Goal: Task Accomplishment & Management: Use online tool/utility

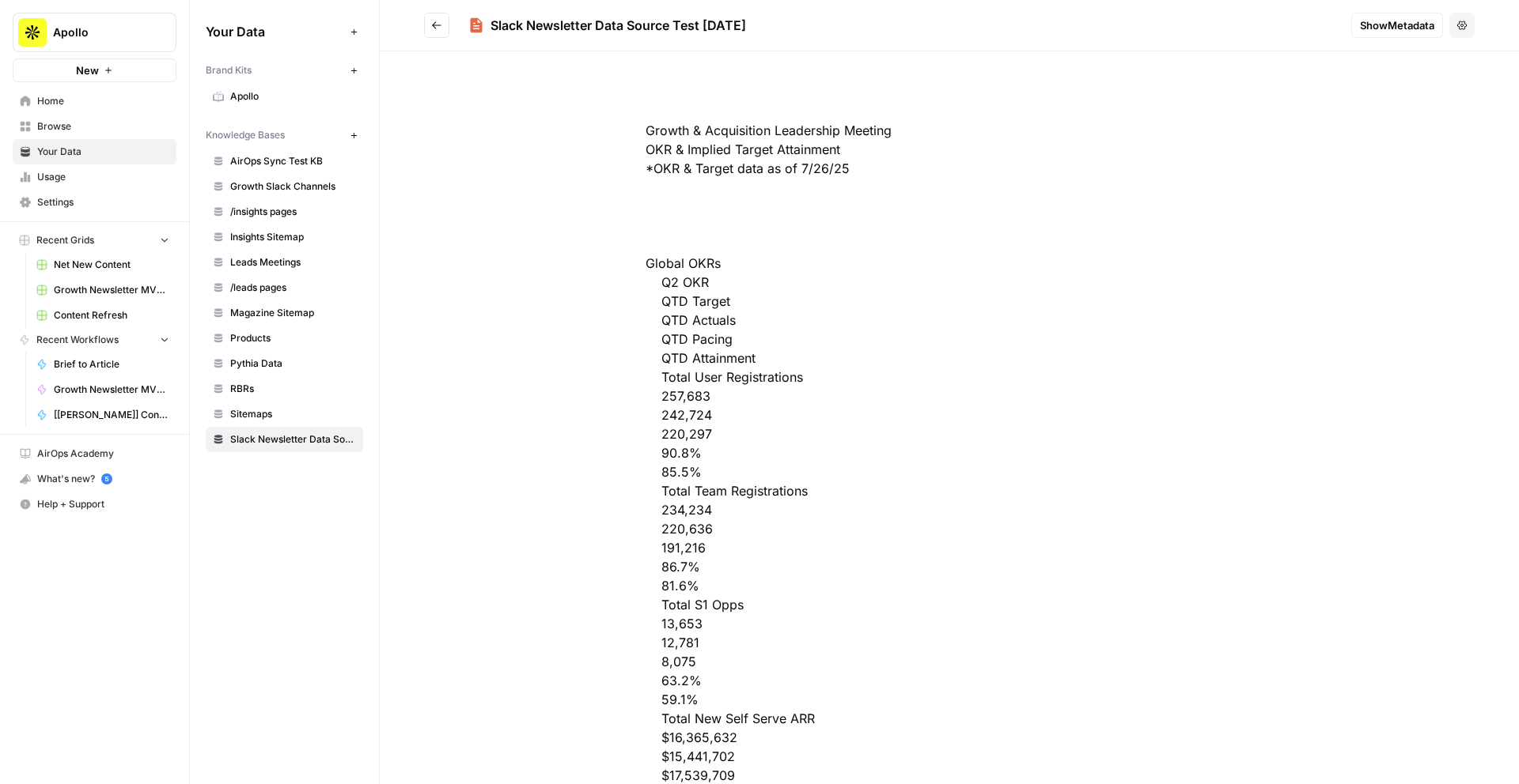
click at [431, 22] on icon "Go back" at bounding box center [437, 25] width 11 height 11
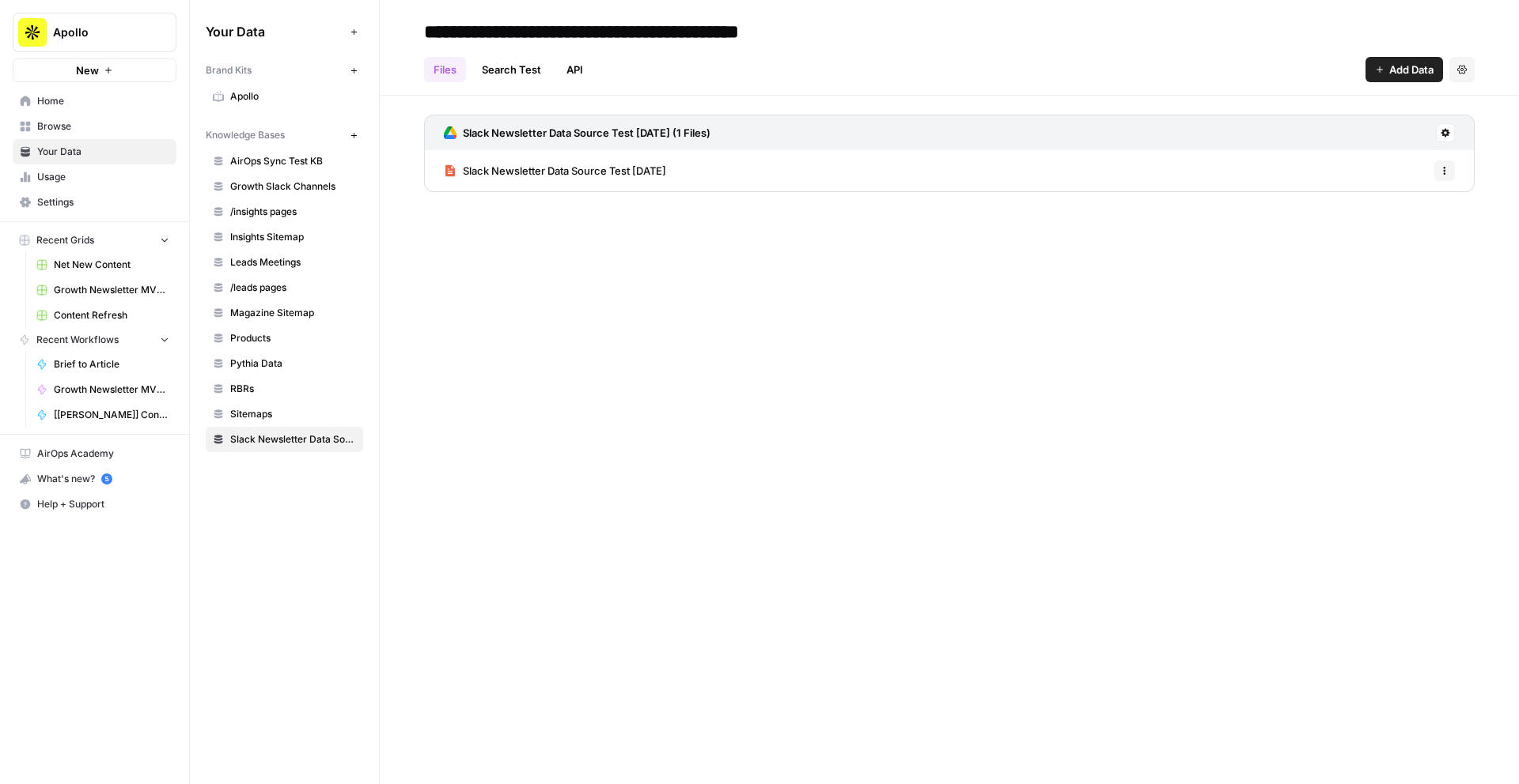
click at [1448, 169] on icon "button" at bounding box center [1444, 170] width 9 height 9
click at [1446, 129] on icon at bounding box center [1445, 133] width 9 height 9
click at [1385, 163] on span "Sync Data" at bounding box center [1384, 167] width 97 height 15
click at [666, 180] on link "Slack Newsletter Data Source Test [DATE]" at bounding box center [555, 171] width 222 height 41
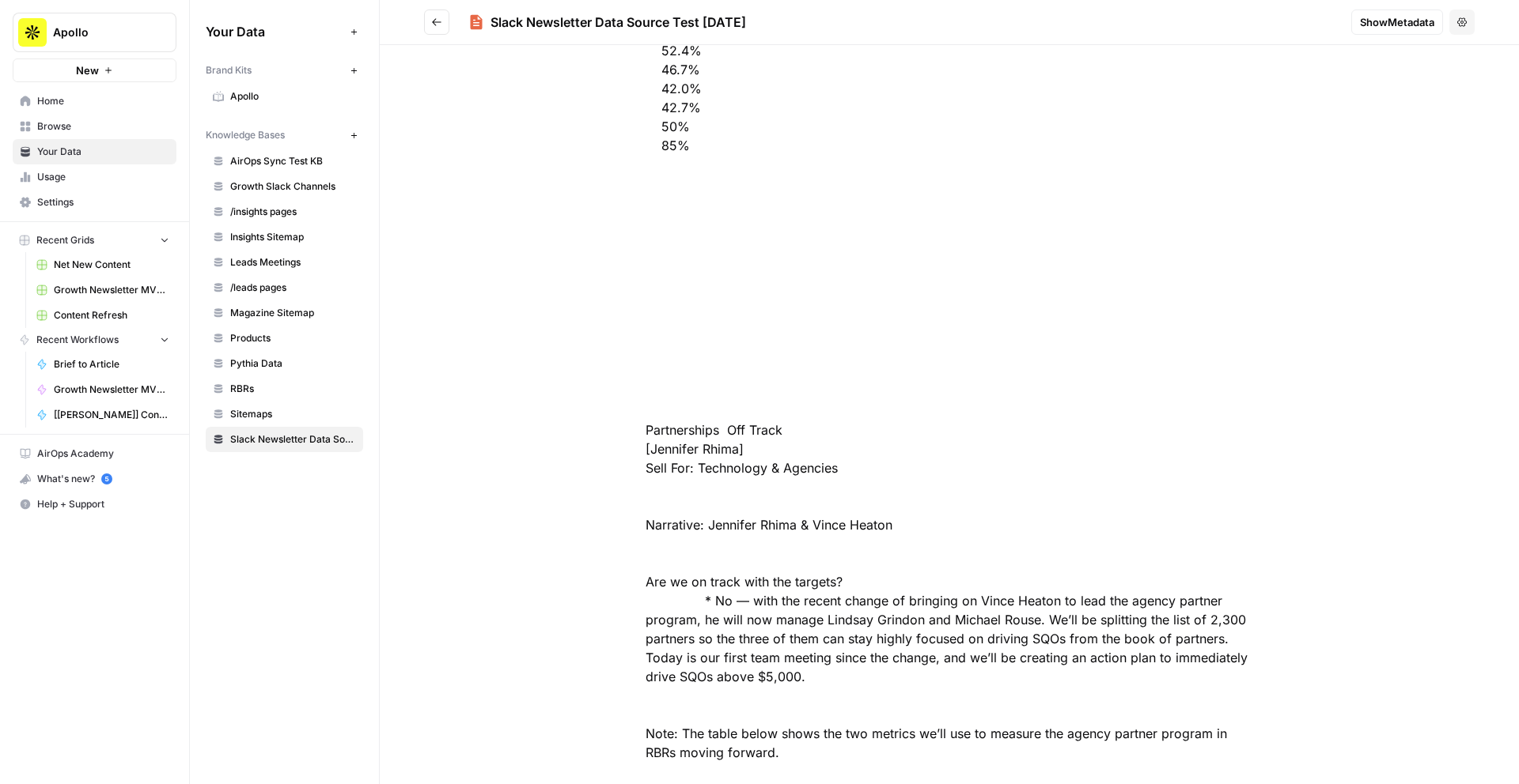
scroll to position [67411, 0]
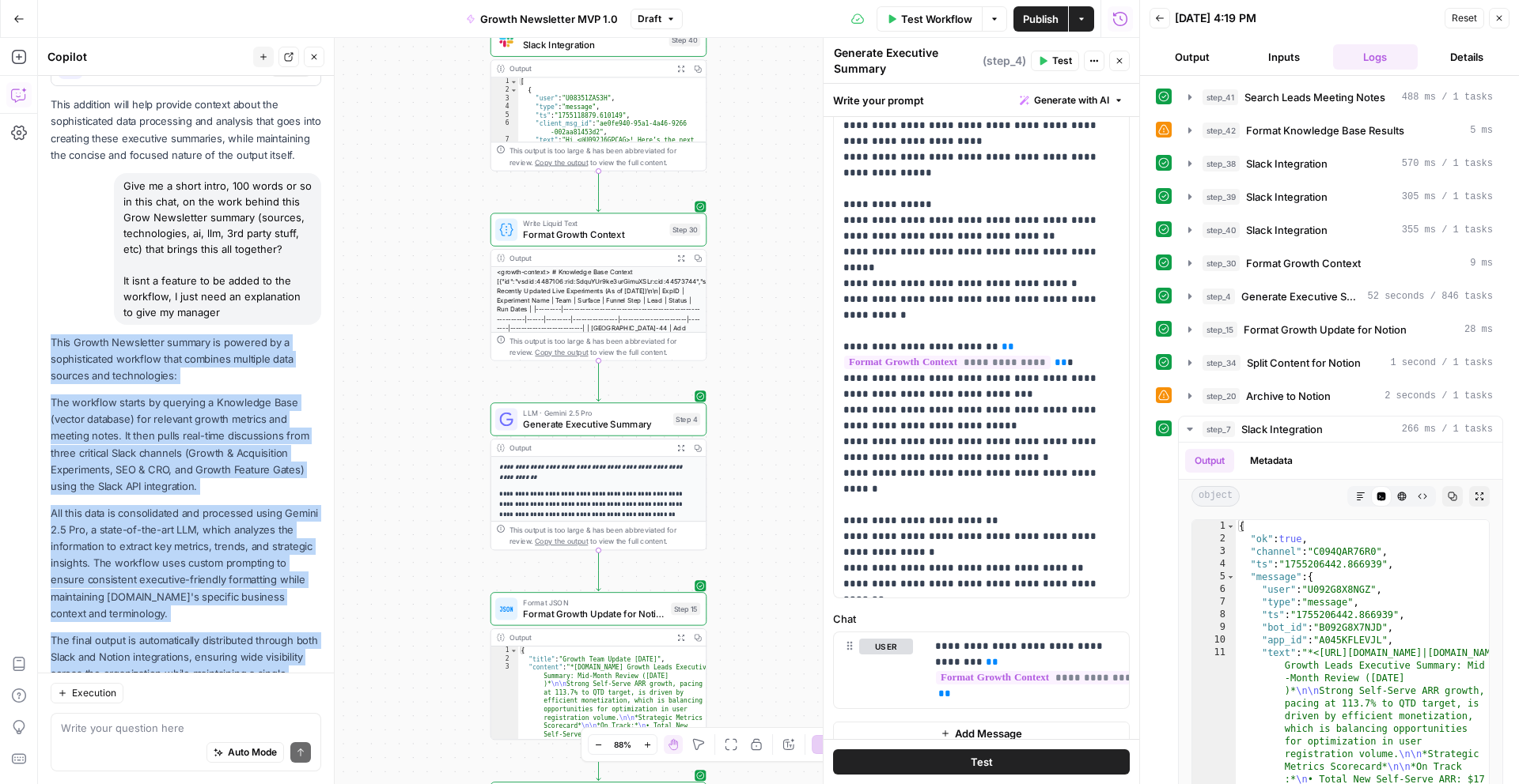
click at [767, 130] on div "Workflow Set Inputs Inputs Search Knowledge Base Search Leads Meeting Notes Ste…" at bounding box center [588, 411] width 1101 height 746
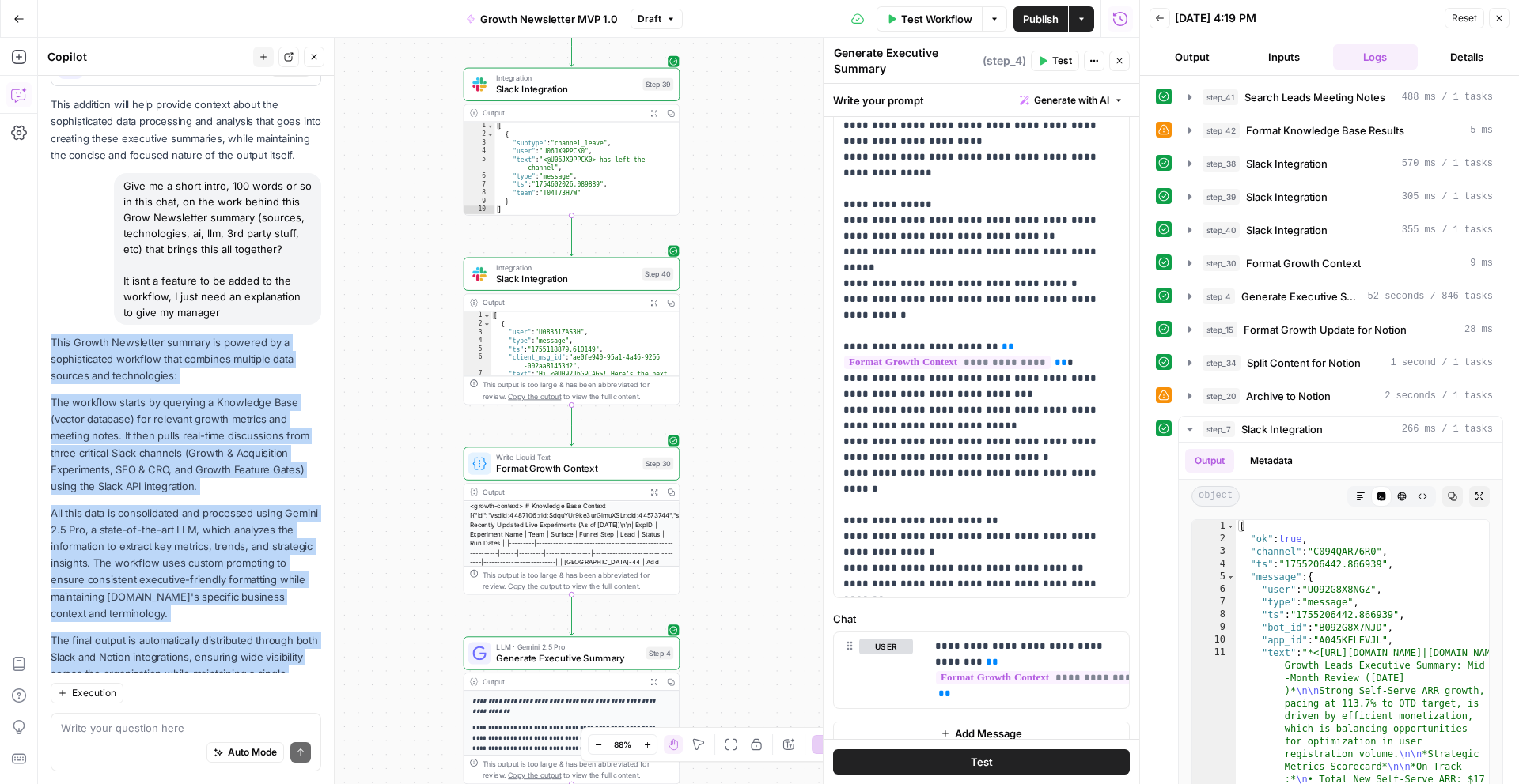
drag, startPoint x: 767, startPoint y: 130, endPoint x: 741, endPoint y: 364, distance: 235.4
click at [741, 364] on div "Workflow Set Inputs Inputs Search Knowledge Base Search Leads Meeting Notes Ste…" at bounding box center [588, 411] width 1101 height 746
drag, startPoint x: 741, startPoint y: 365, endPoint x: 759, endPoint y: 764, distance: 399.4
click at [759, 764] on div "Workflow Set Inputs Inputs Search Knowledge Base Search Leads Meeting Notes Ste…" at bounding box center [588, 411] width 1101 height 746
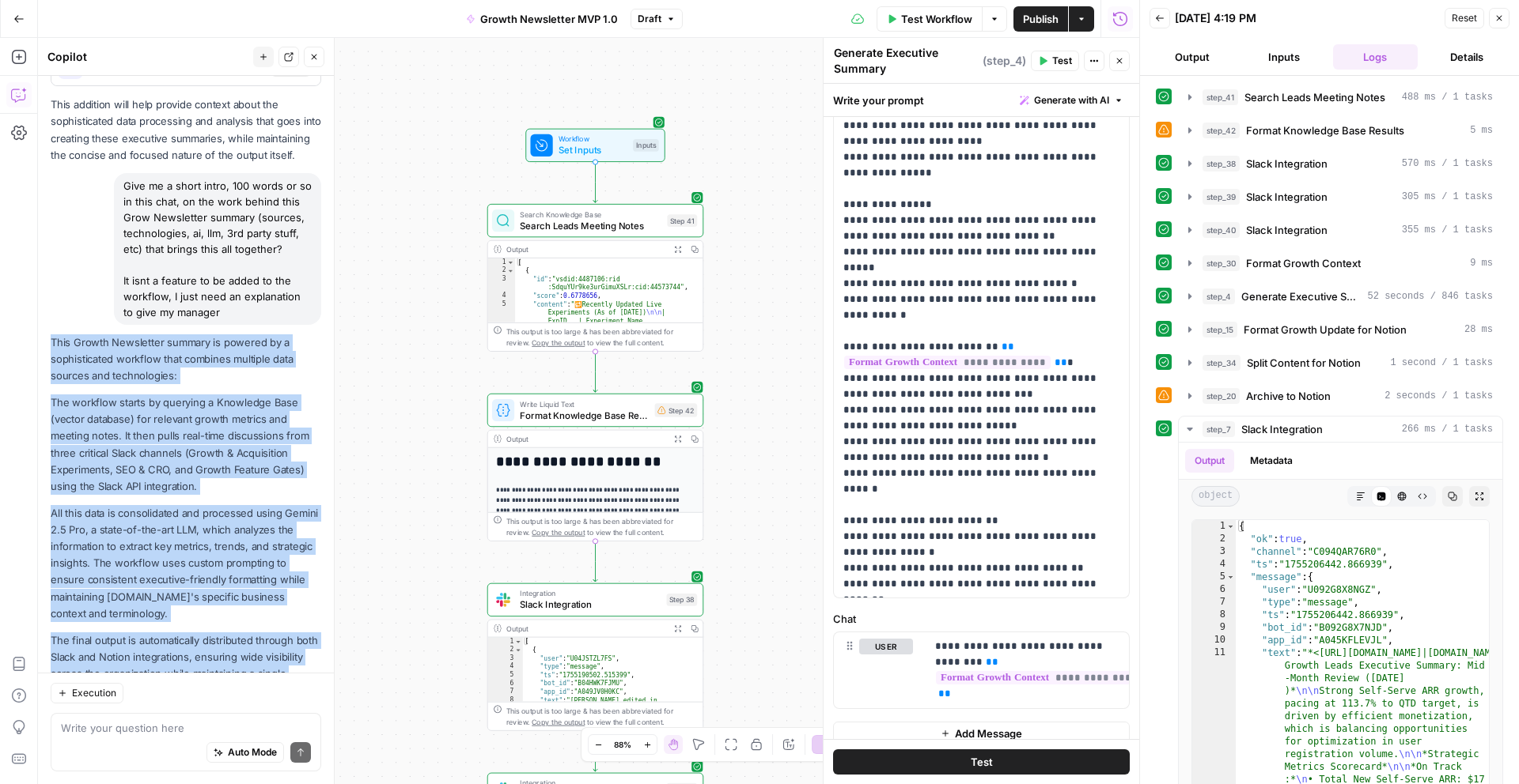
drag, startPoint x: 762, startPoint y: 454, endPoint x: 768, endPoint y: 783, distance: 329.1
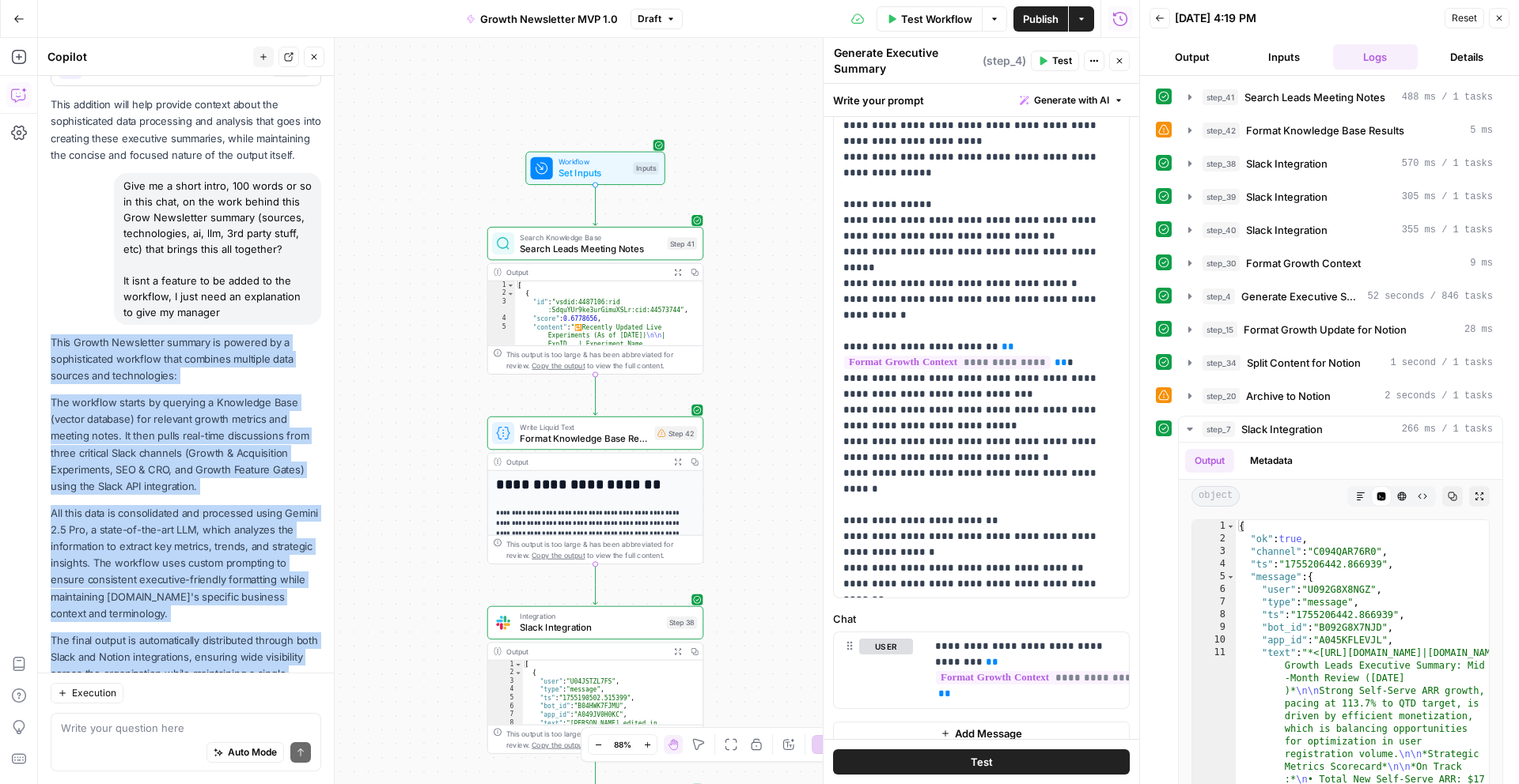
click at [768, 783] on div "Workflow Set Inputs Inputs Search Knowledge Base Search Leads Meeting Notes Ste…" at bounding box center [588, 411] width 1101 height 746
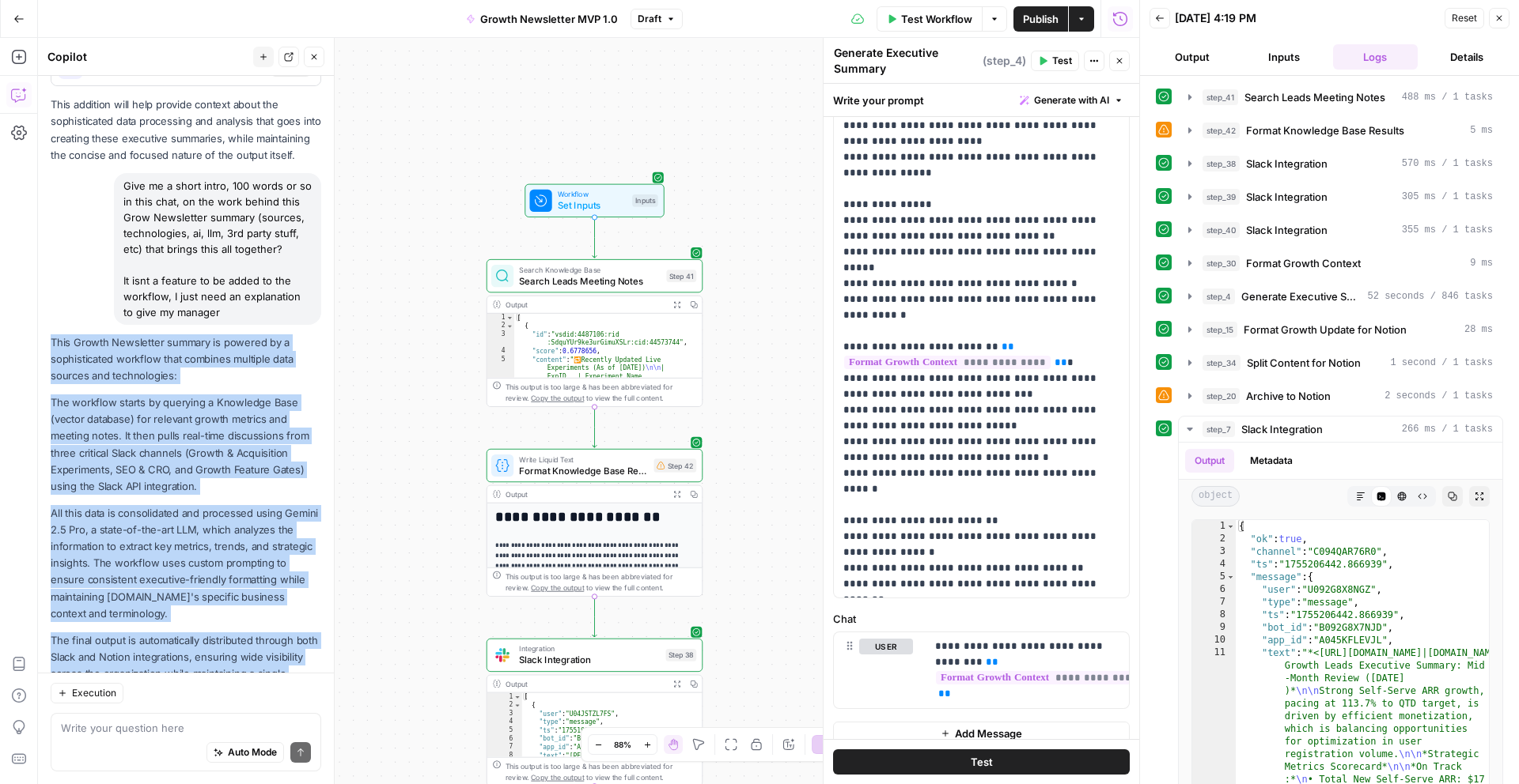
drag, startPoint x: 747, startPoint y: 355, endPoint x: 747, endPoint y: 398, distance: 43.0
click at [747, 398] on div "Workflow Set Inputs Inputs Search Knowledge Base Search Leads Meeting Notes Ste…" at bounding box center [588, 411] width 1101 height 746
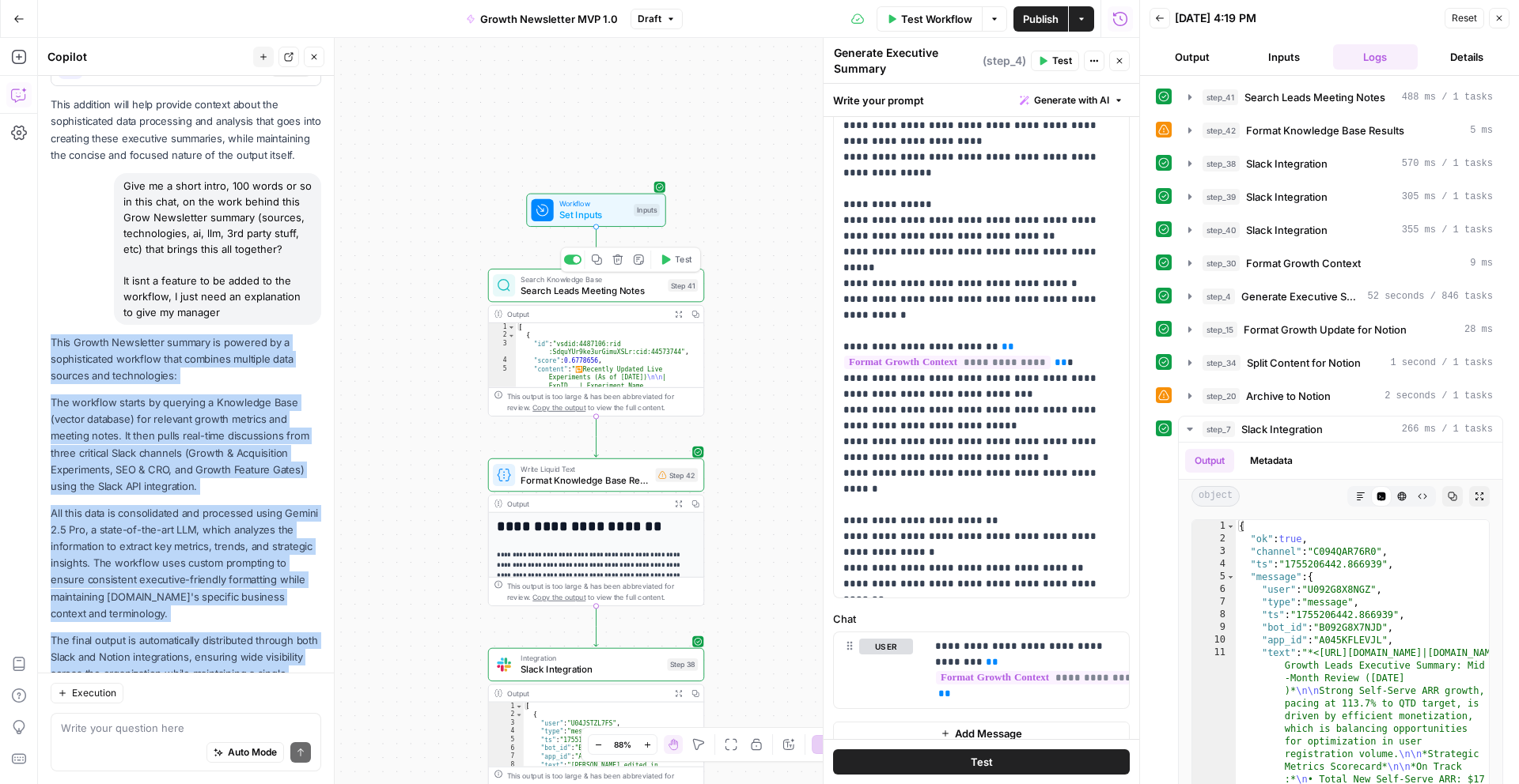
click at [625, 295] on span "Search Leads Meeting Notes" at bounding box center [591, 290] width 141 height 15
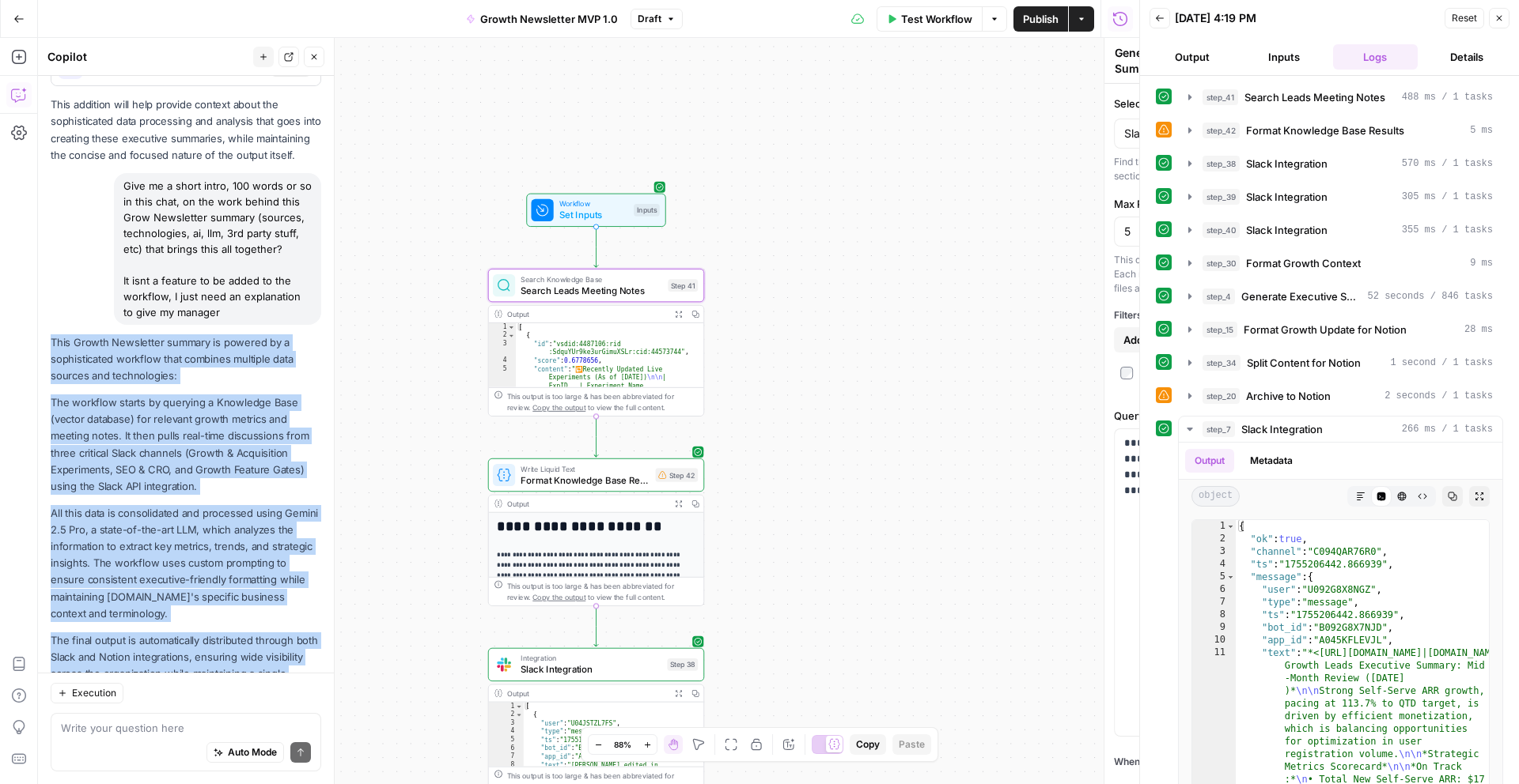
type textarea "Search Leads Meeting Notes"
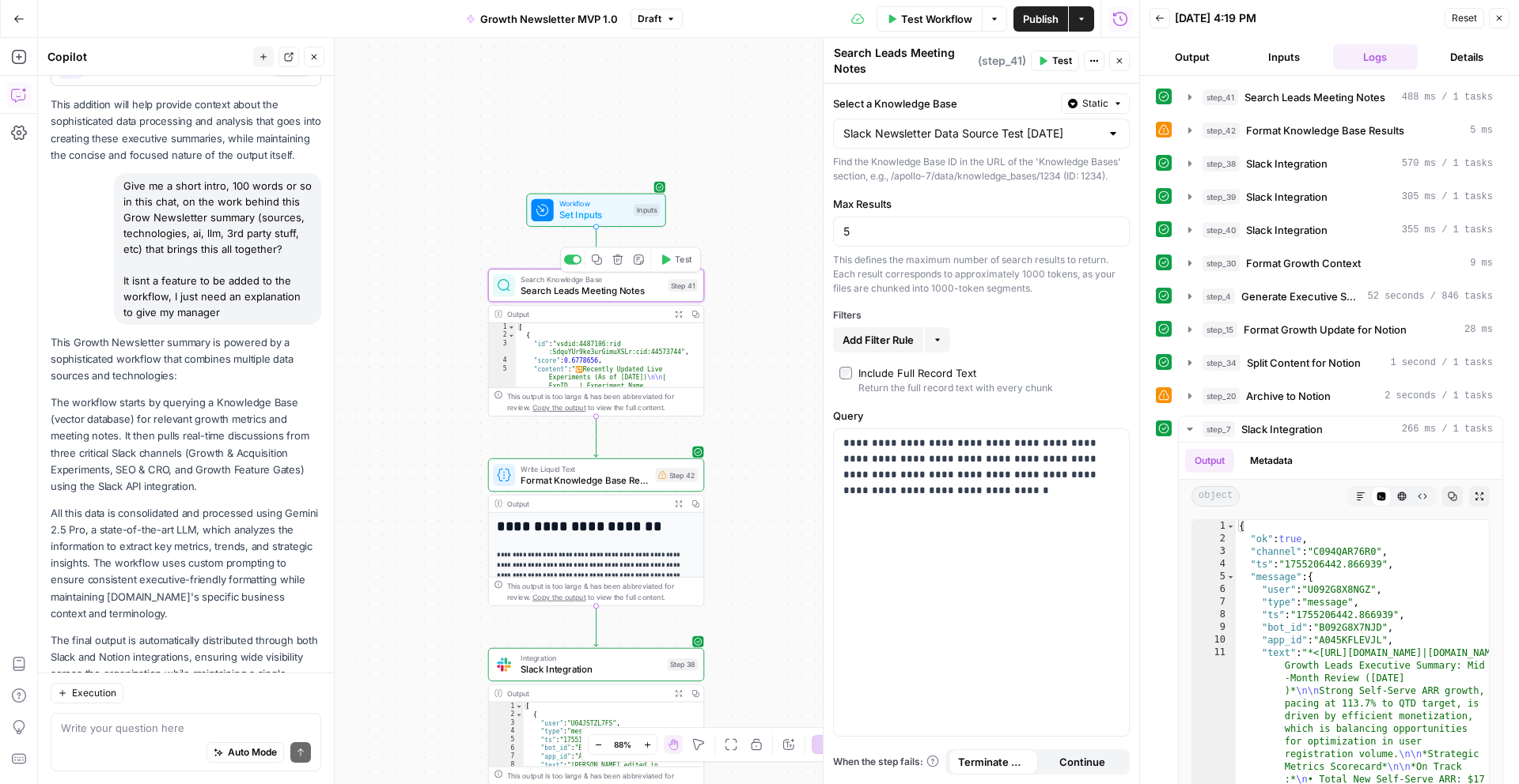
click at [675, 262] on span "Test" at bounding box center [683, 260] width 16 height 13
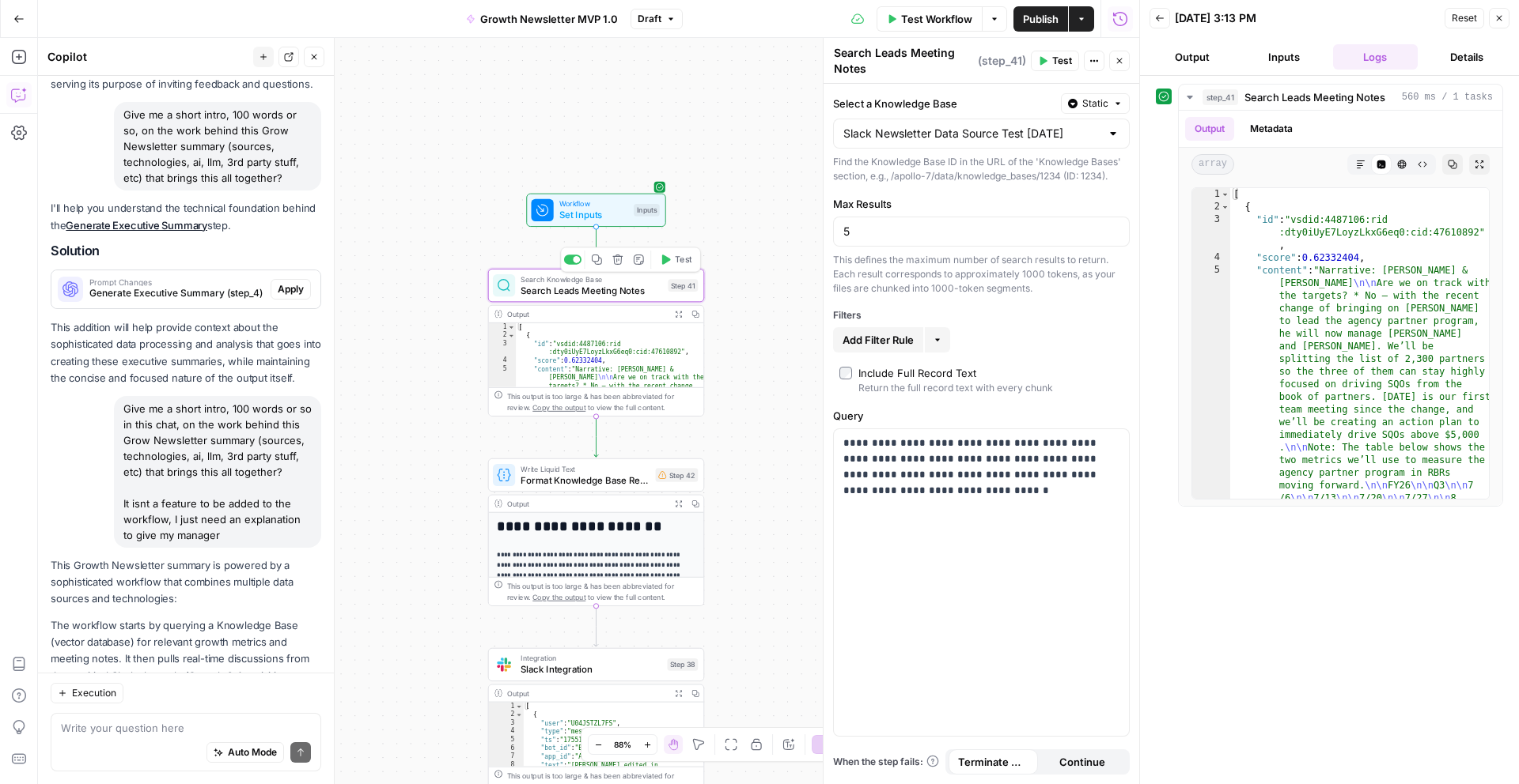
scroll to position [6294, 0]
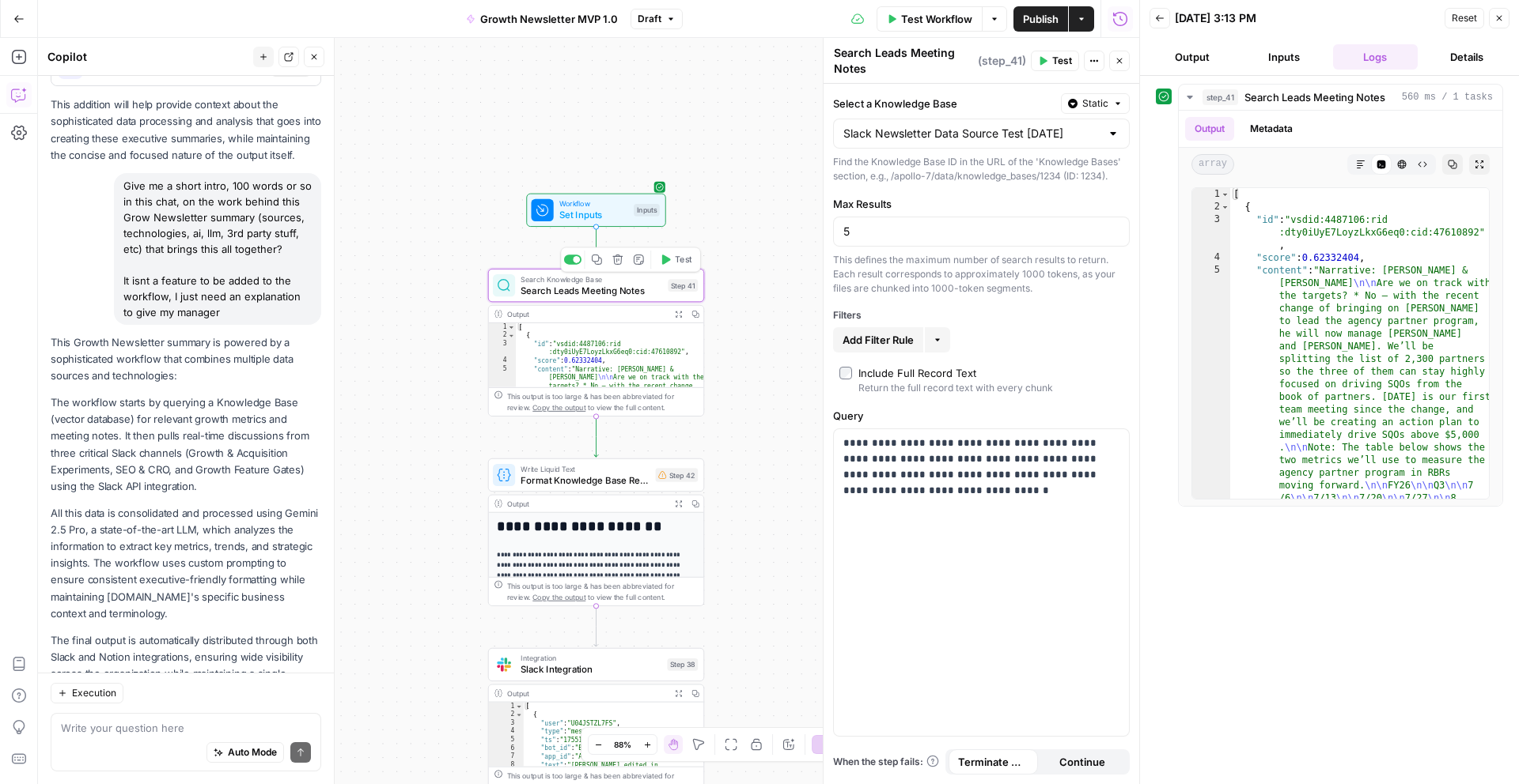
click at [669, 264] on icon "button" at bounding box center [665, 259] width 11 height 11
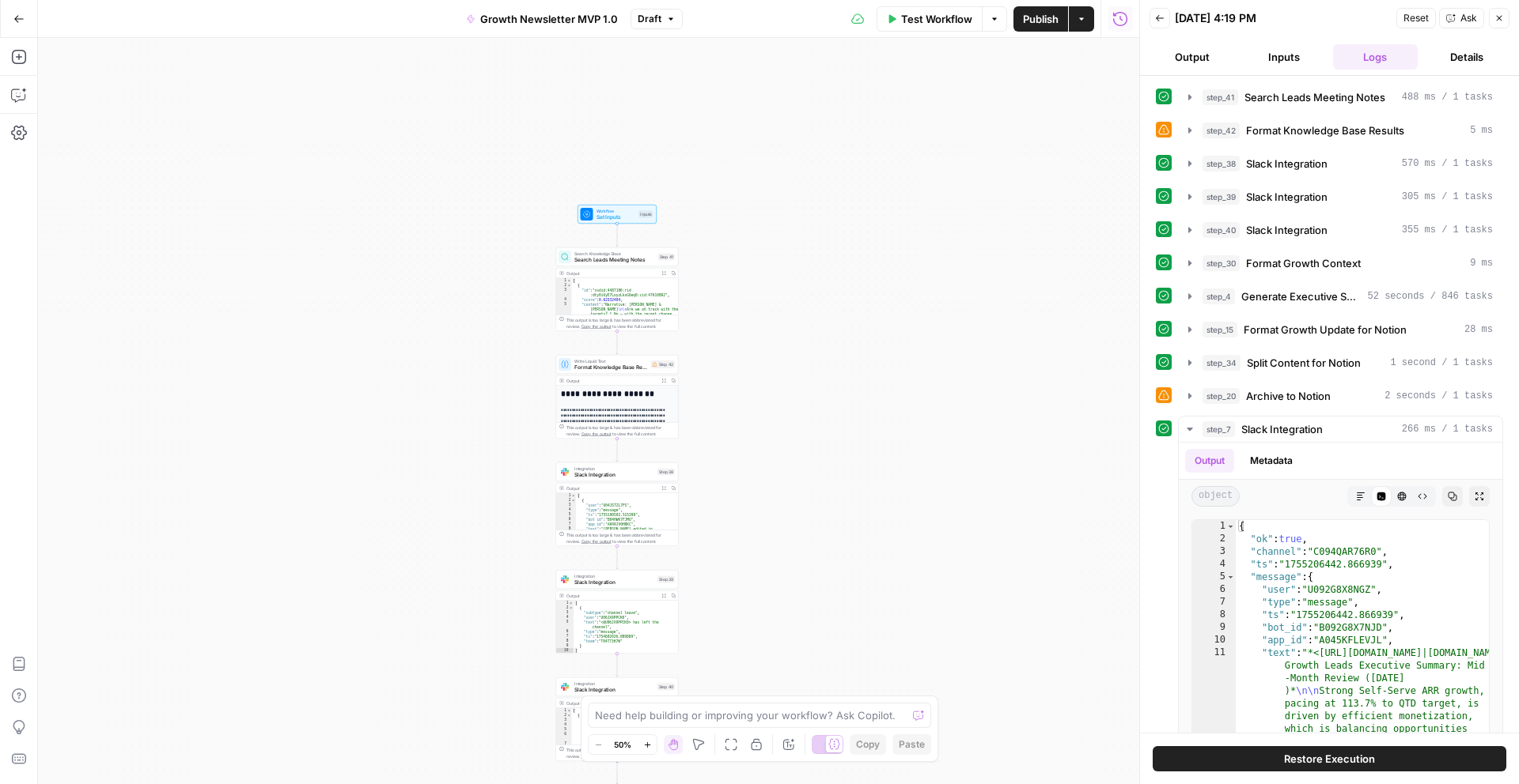
drag, startPoint x: 720, startPoint y: 102, endPoint x: 748, endPoint y: 517, distance: 415.9
click at [748, 517] on div "Workflow Set Inputs Inputs Search Knowledge Base Search Leads Meeting Notes Ste…" at bounding box center [588, 411] width 1101 height 746
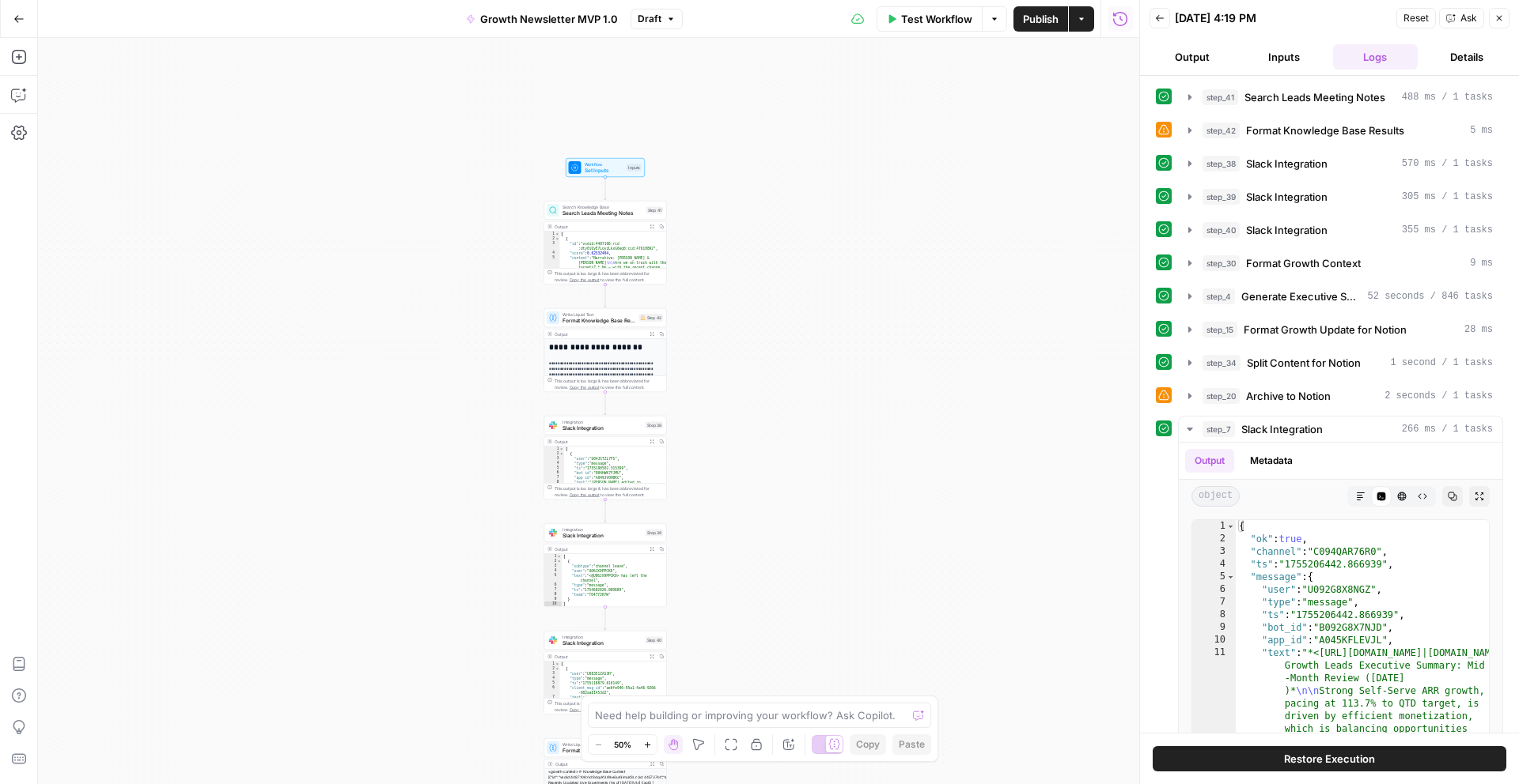
drag, startPoint x: 747, startPoint y: 302, endPoint x: 716, endPoint y: 238, distance: 71.1
click at [716, 238] on div "Workflow Set Inputs Inputs Search Knowledge Base Search Leads Meeting Notes Ste…" at bounding box center [588, 411] width 1101 height 746
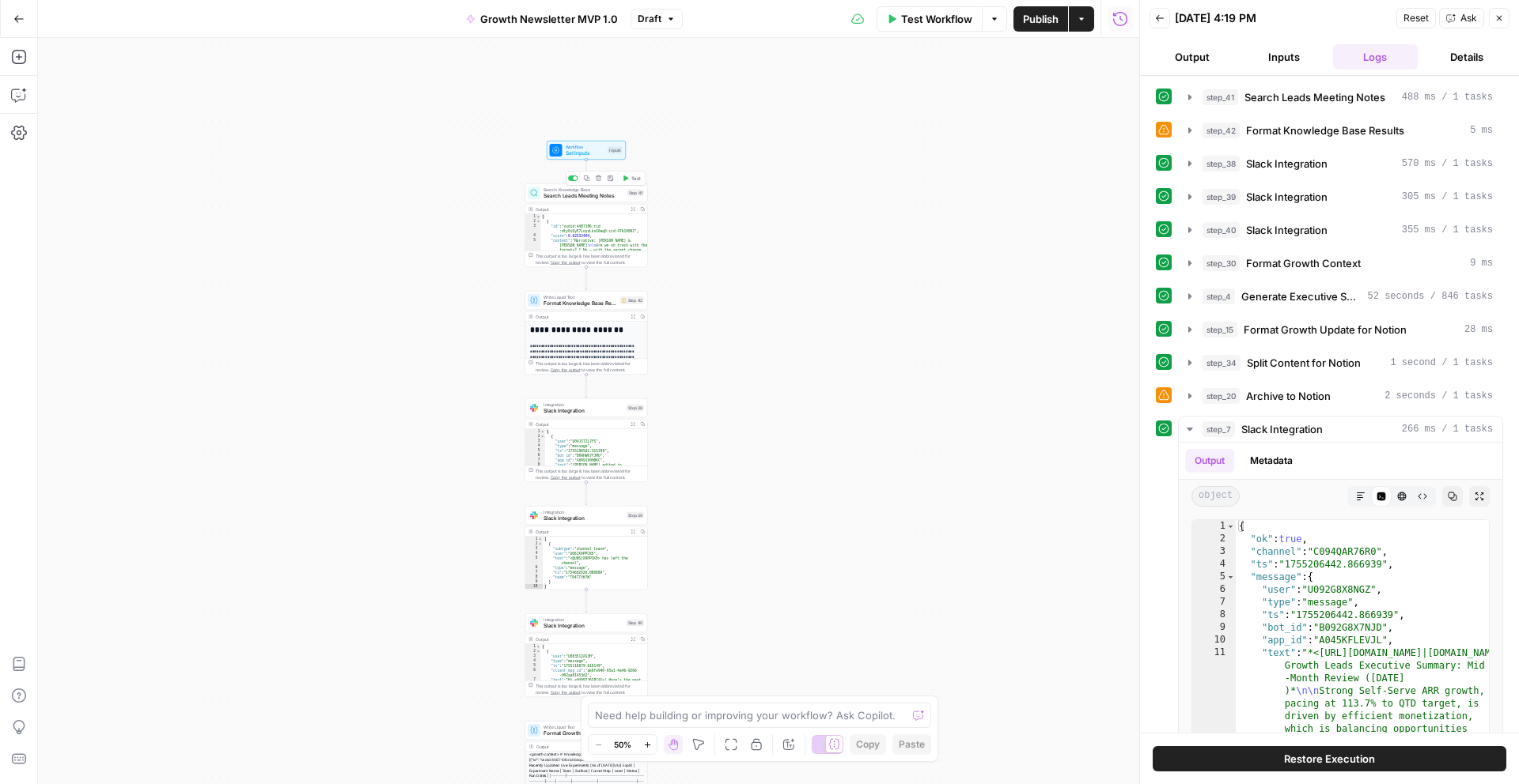
click at [611, 198] on span "Search Leads Meeting Notes" at bounding box center [584, 195] width 81 height 8
type input "Slack Newsletter Data Source Test [DATE]"
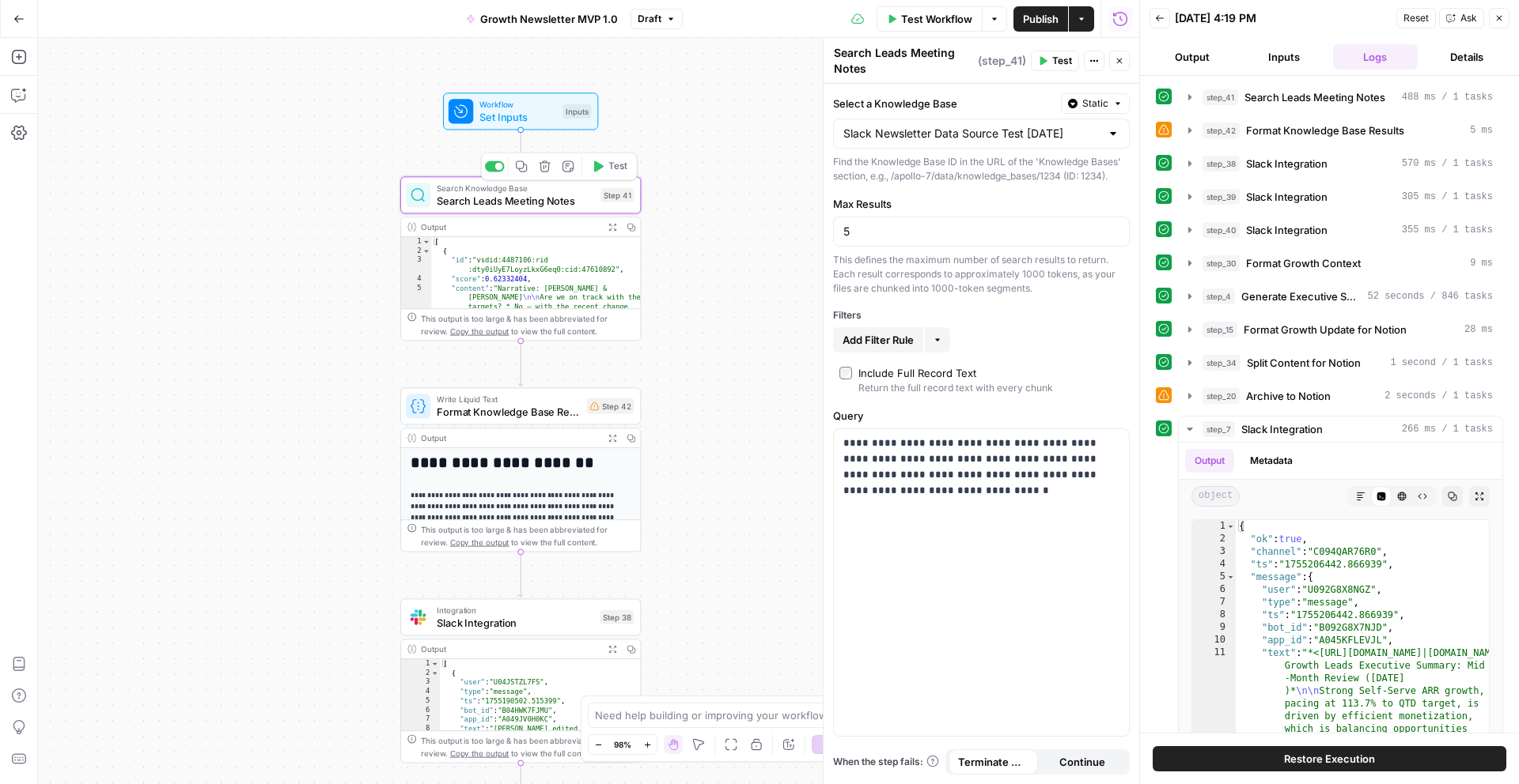
click at [598, 169] on icon "button" at bounding box center [598, 166] width 9 height 11
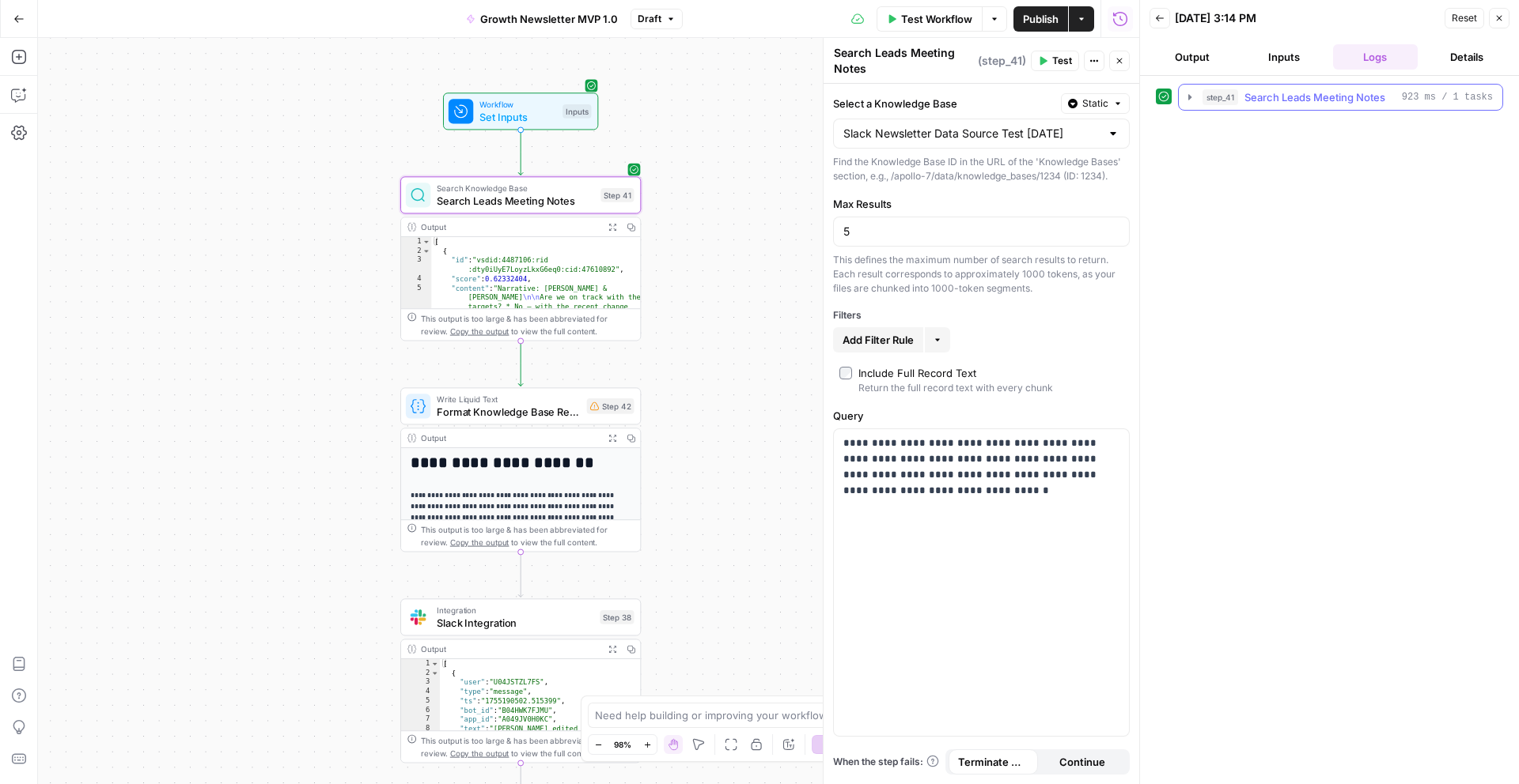
click at [1190, 100] on icon "button" at bounding box center [1189, 97] width 13 height 13
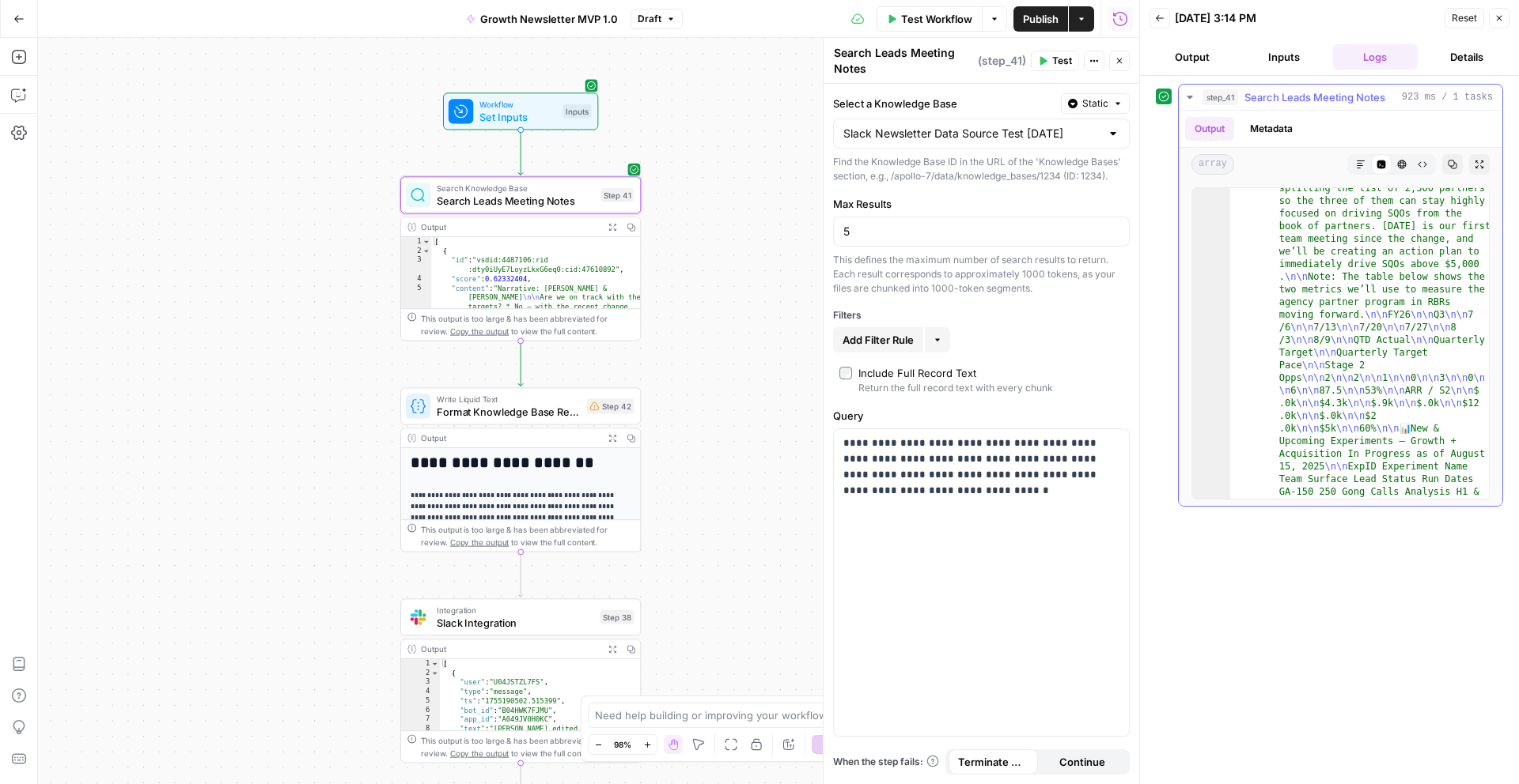
scroll to position [32, 0]
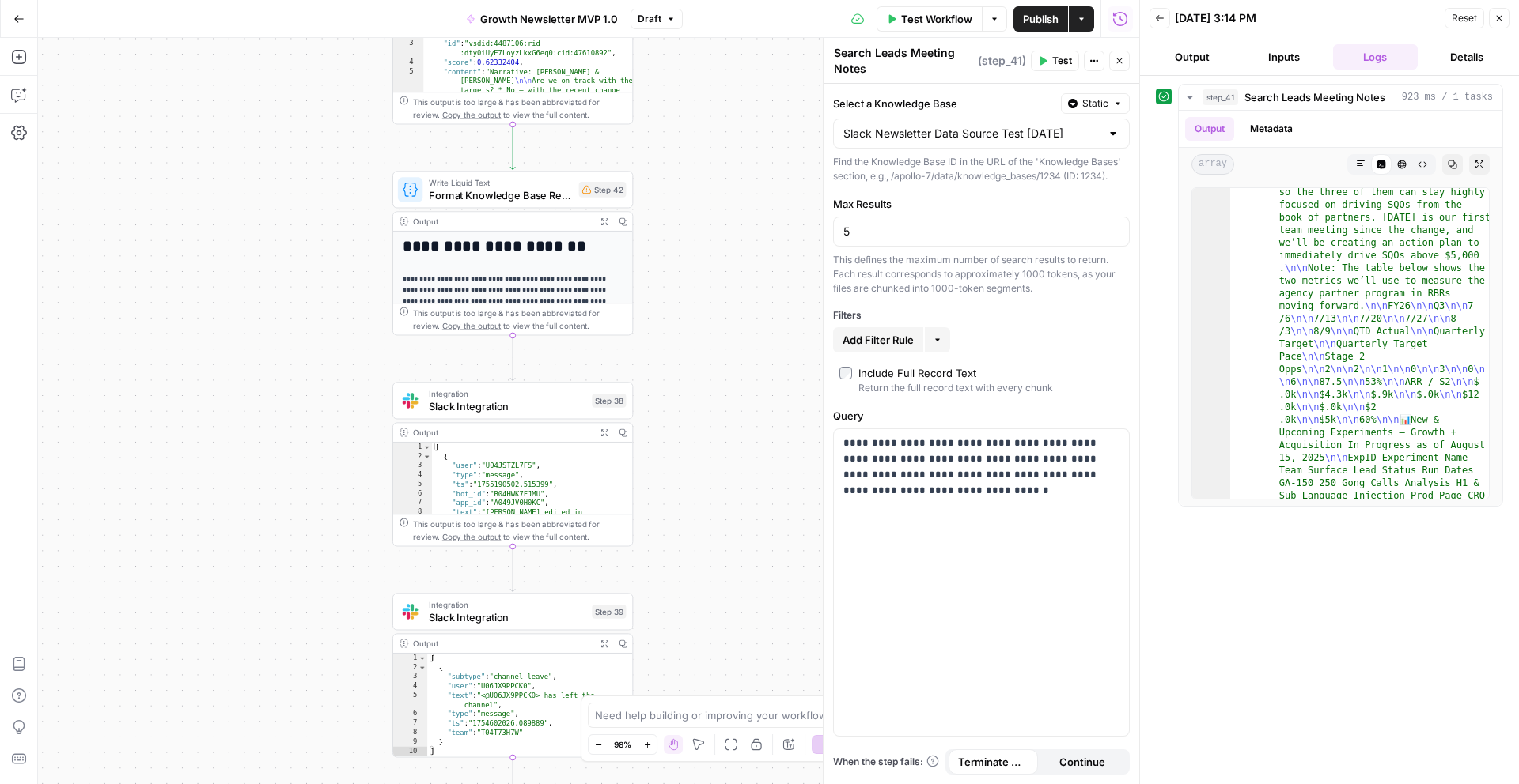
drag, startPoint x: 682, startPoint y: 388, endPoint x: 673, endPoint y: 166, distance: 222.2
click at [673, 166] on div "Workflow Set Inputs Inputs Search Knowledge Base Search Leads Meeting Notes Ste…" at bounding box center [588, 411] width 1101 height 746
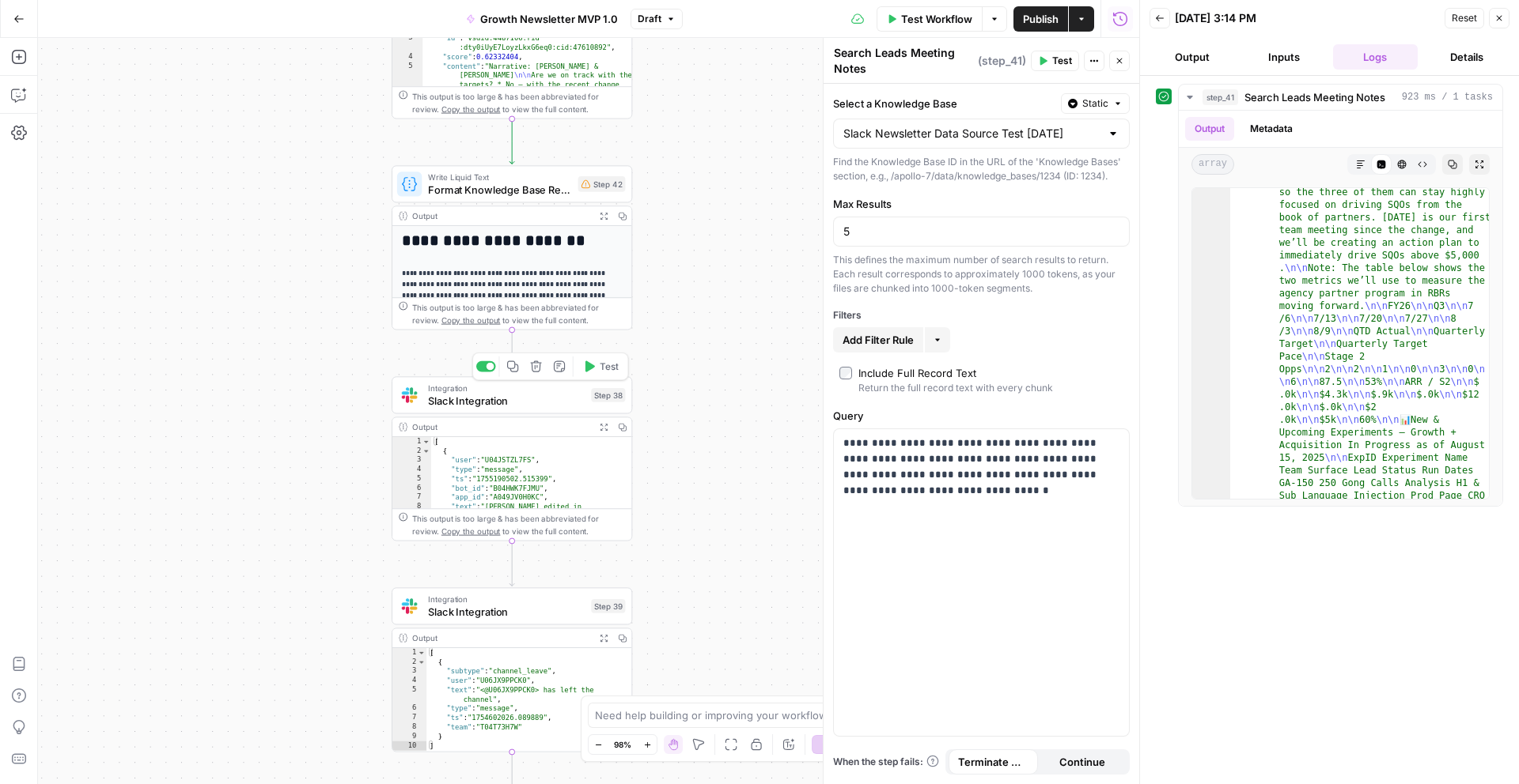
click at [542, 404] on span "Slack Integration" at bounding box center [506, 401] width 157 height 15
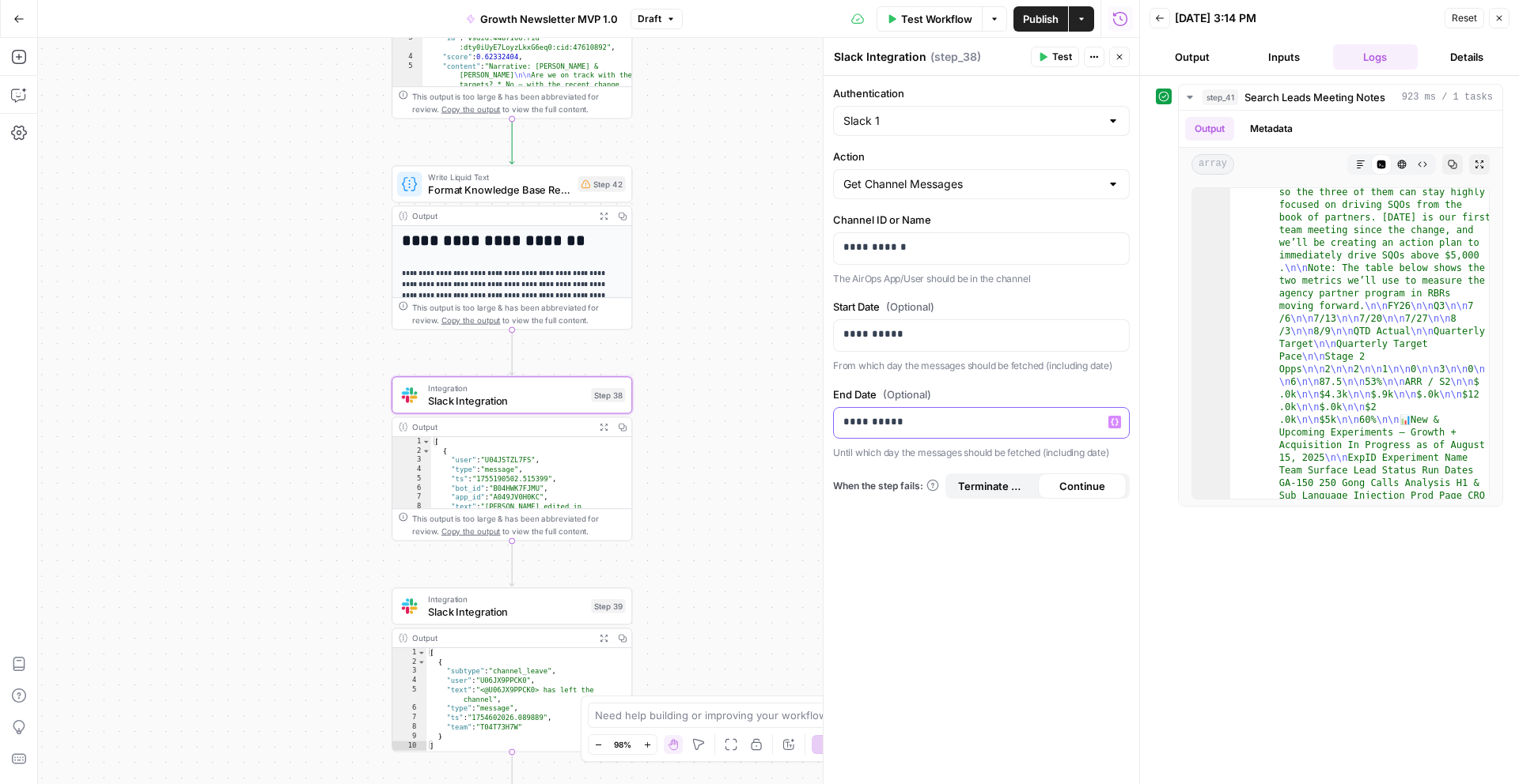
click at [869, 423] on p "**********" at bounding box center [981, 422] width 276 height 15
click at [766, 519] on div "Workflow Set Inputs Inputs Search Knowledge Base Search Leads Meeting Notes Ste…" at bounding box center [588, 411] width 1101 height 746
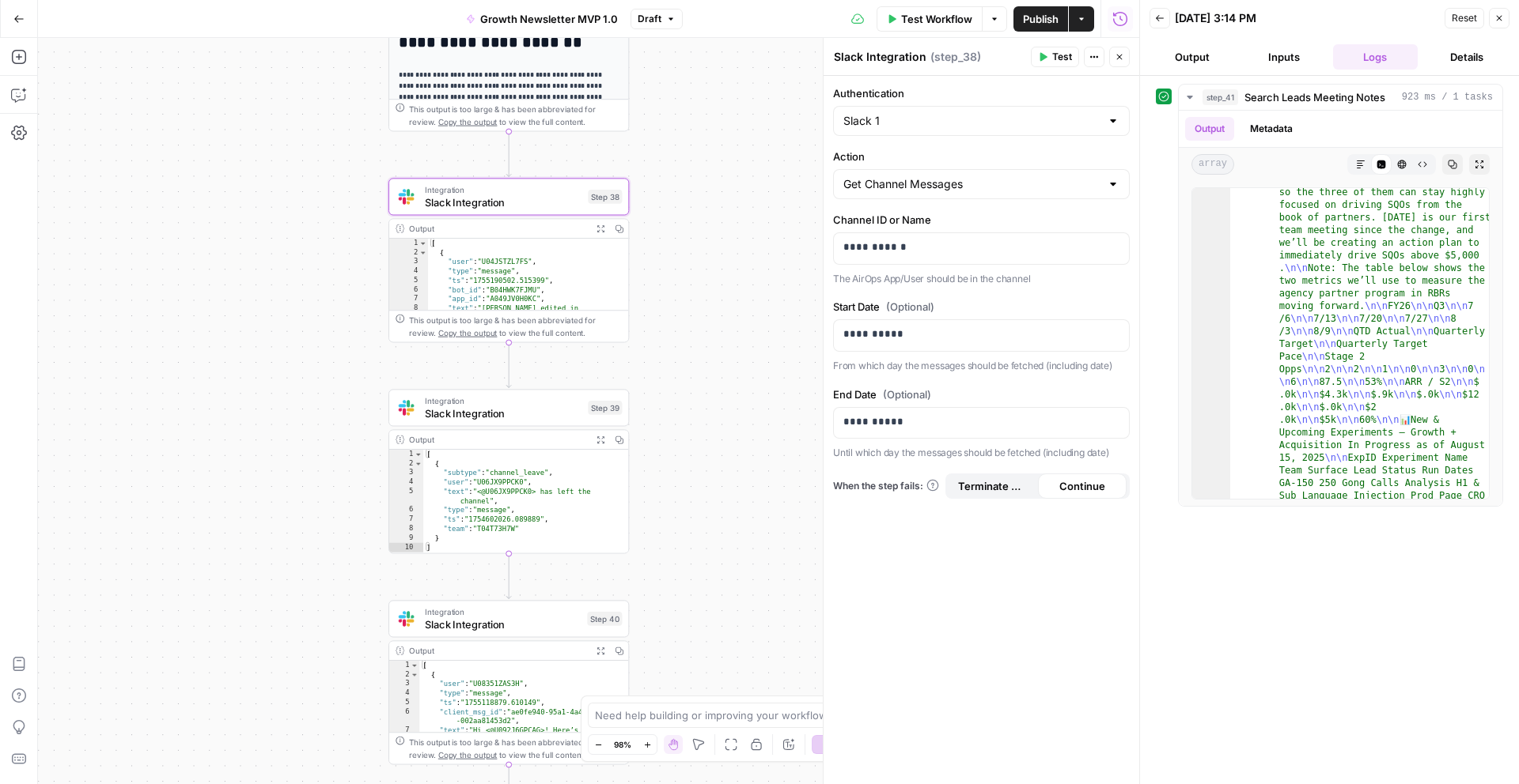
drag, startPoint x: 456, startPoint y: 565, endPoint x: 453, endPoint y: 365, distance: 200.0
click at [453, 365] on div "Workflow Set Inputs Inputs Search Knowledge Base Search Leads Meeting Notes Ste…" at bounding box center [588, 411] width 1101 height 746
click at [497, 409] on span "Slack Integration" at bounding box center [503, 412] width 157 height 15
click at [870, 421] on p "**********" at bounding box center [981, 422] width 276 height 15
click at [891, 565] on div "**********" at bounding box center [981, 429] width 315 height 708
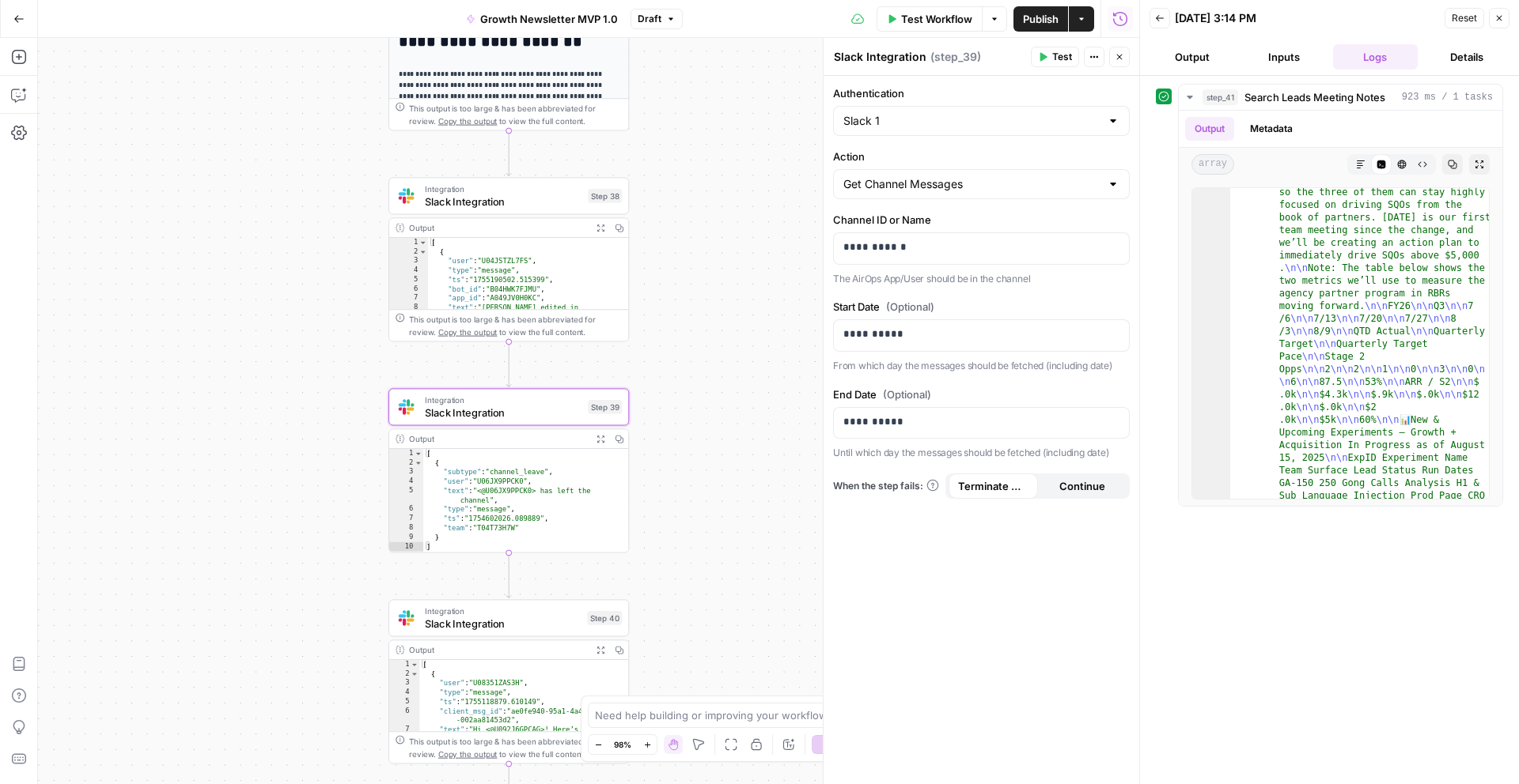
click at [566, 627] on span "Slack Integration" at bounding box center [502, 624] width 156 height 15
click at [869, 419] on p "**********" at bounding box center [981, 422] width 276 height 15
click at [810, 534] on div "Workflow Set Inputs Inputs Search Knowledge Base Search Leads Meeting Notes Ste…" at bounding box center [588, 411] width 1101 height 746
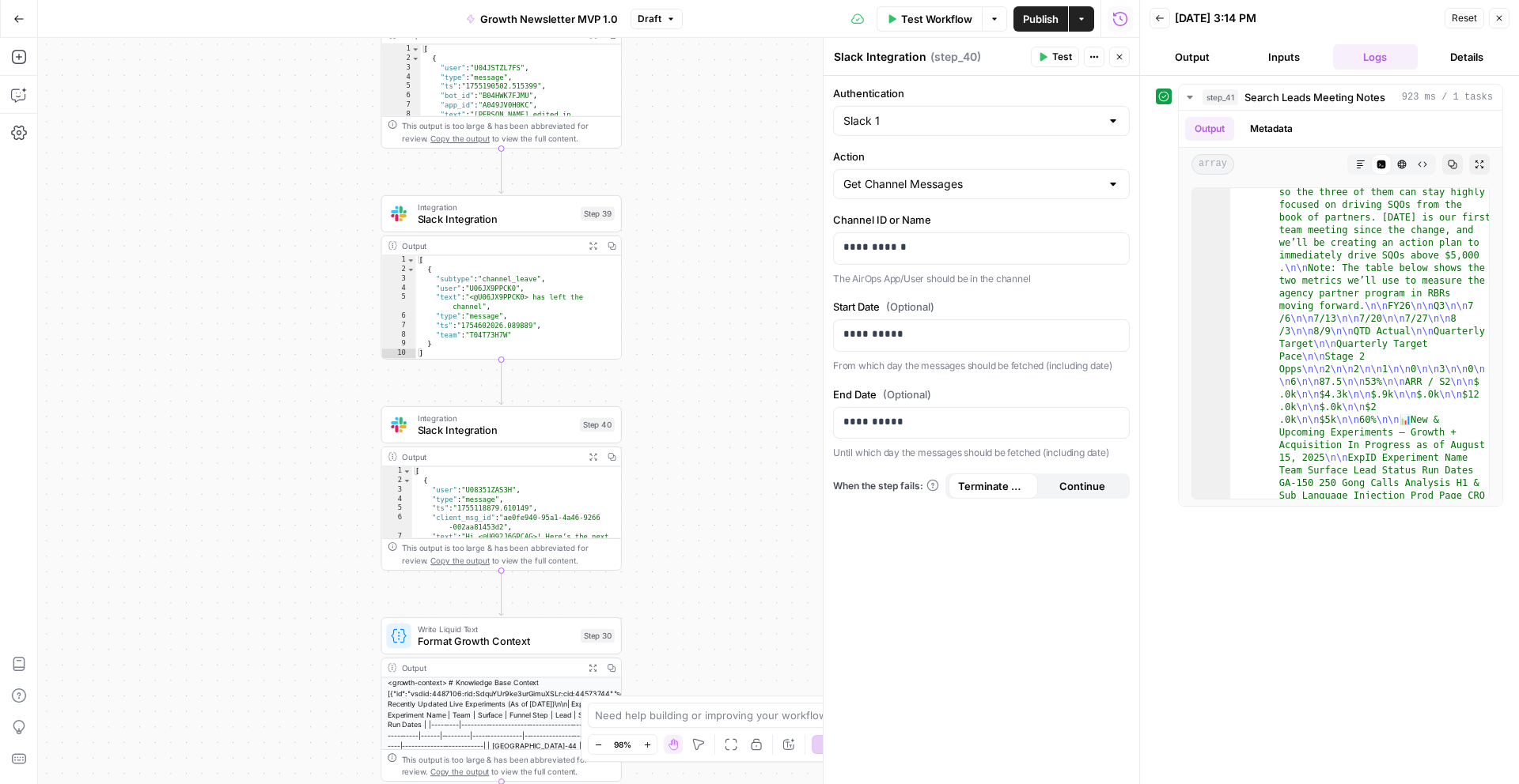
drag, startPoint x: 723, startPoint y: 554, endPoint x: 716, endPoint y: 281, distance: 273.1
click at [716, 281] on div "Workflow Set Inputs Inputs Search Knowledge Base Search Leads Meeting Notes Ste…" at bounding box center [588, 411] width 1101 height 746
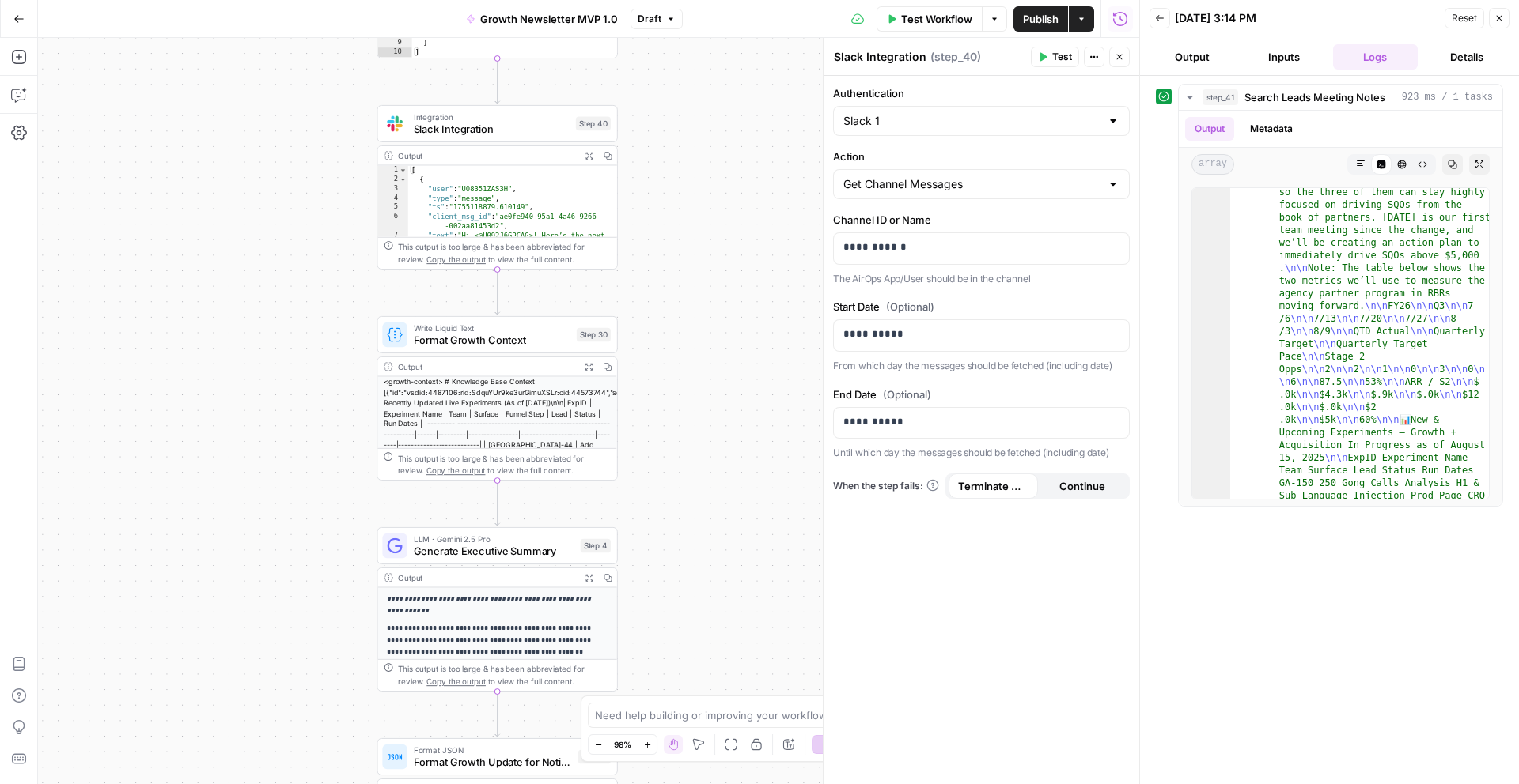
drag, startPoint x: 716, startPoint y: 281, endPoint x: 715, endPoint y: 74, distance: 207.0
click at [715, 74] on div "Workflow Set Inputs Inputs Search Knowledge Base Search Leads Meeting Notes Ste…" at bounding box center [588, 411] width 1101 height 746
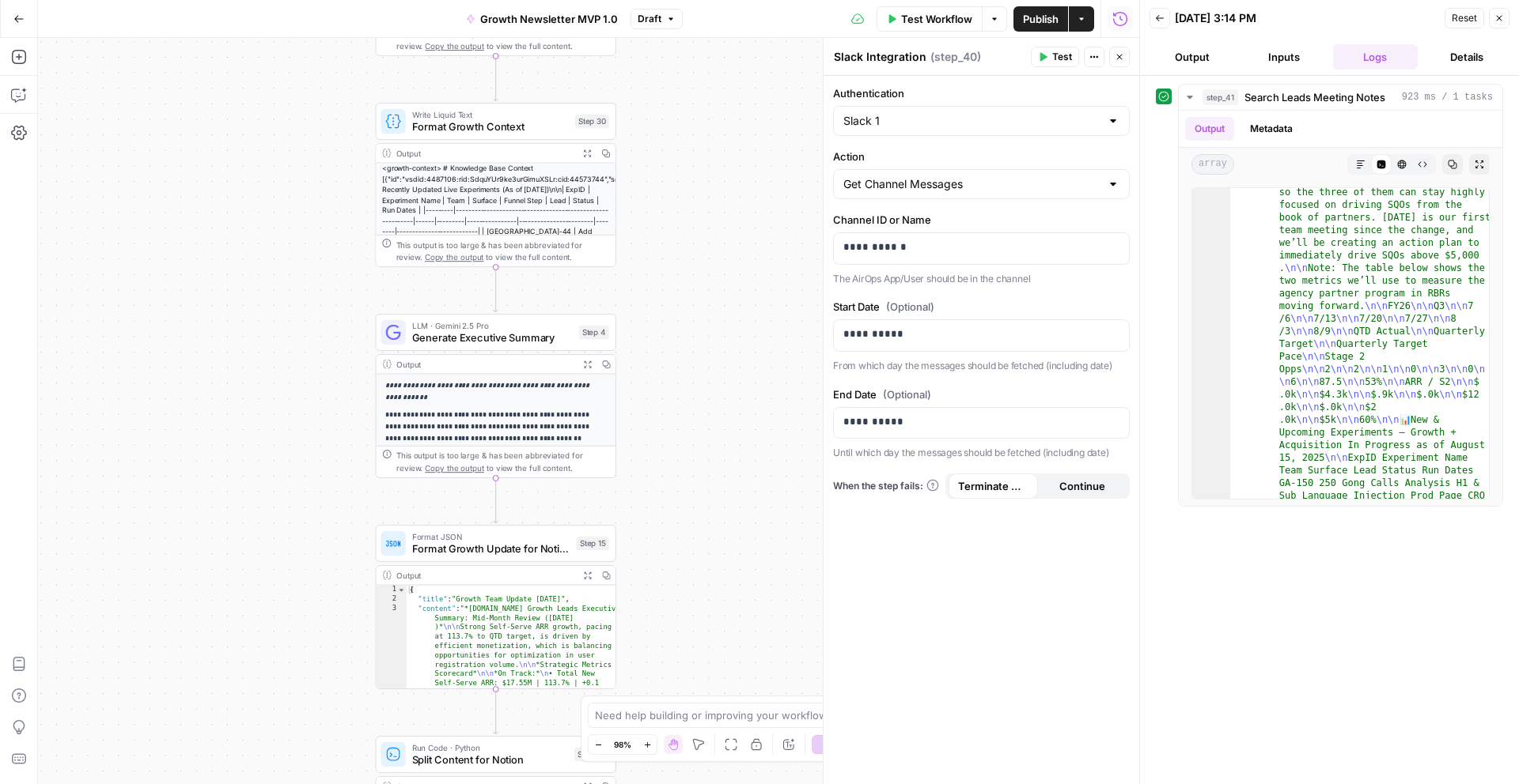
drag, startPoint x: 708, startPoint y: 324, endPoint x: 706, endPoint y: 171, distance: 153.0
click at [706, 171] on div "Workflow Set Inputs Inputs Search Knowledge Base Search Leads Meeting Notes Ste…" at bounding box center [588, 411] width 1101 height 746
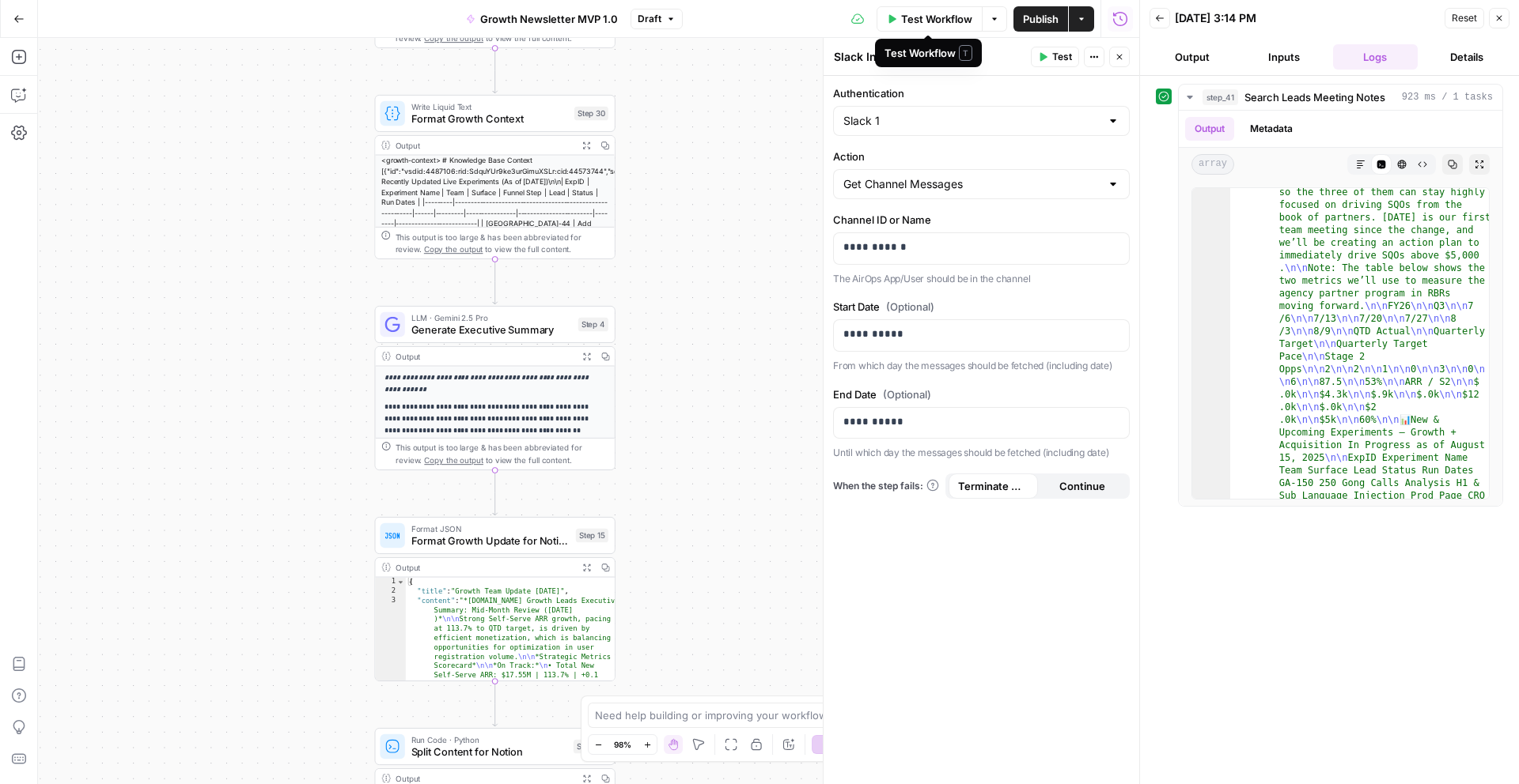
click at [914, 22] on span "Test Workflow" at bounding box center [936, 19] width 71 height 15
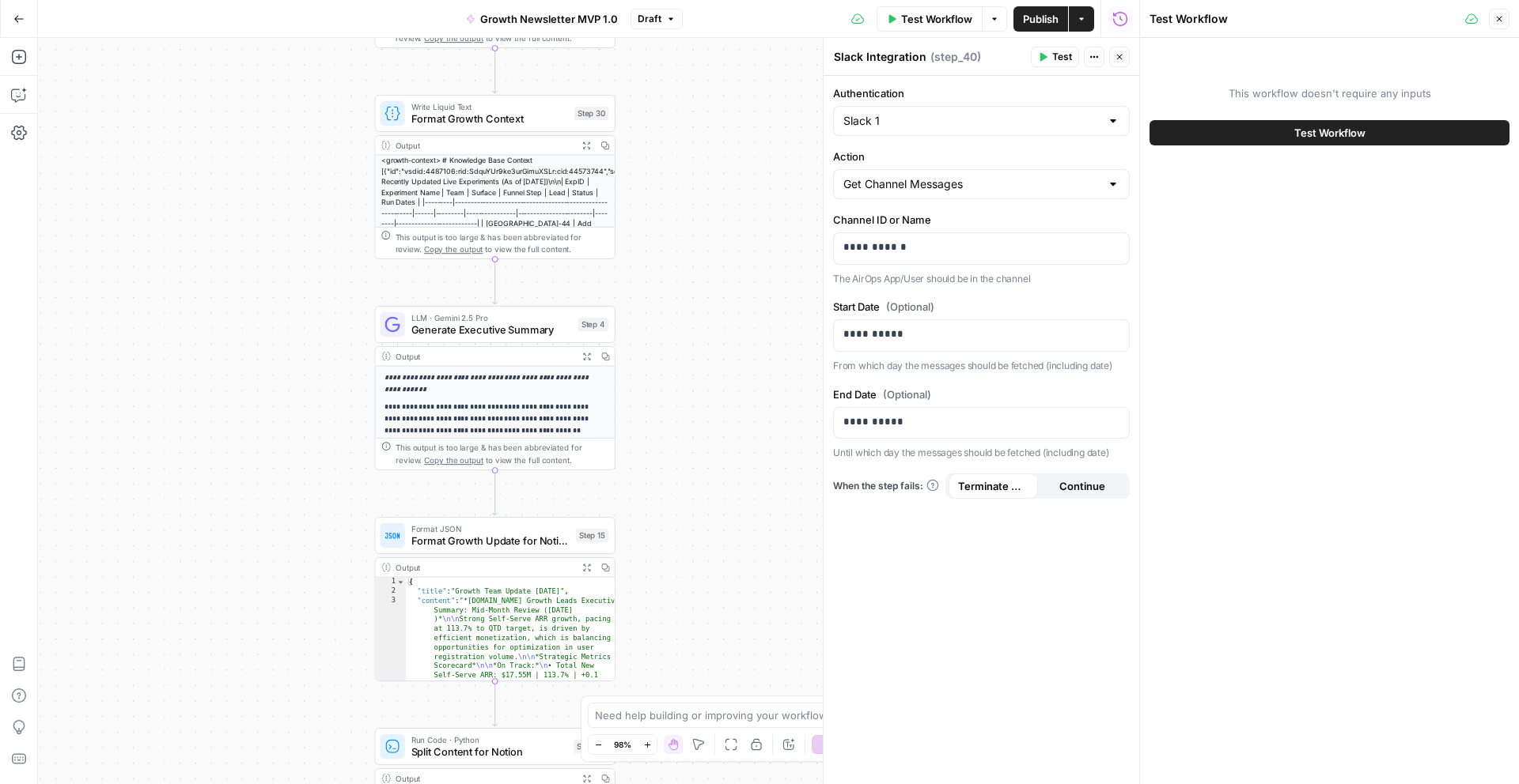
click at [1221, 129] on button "Test Workflow" at bounding box center [1330, 133] width 360 height 25
